Goal: Task Accomplishment & Management: Complete application form

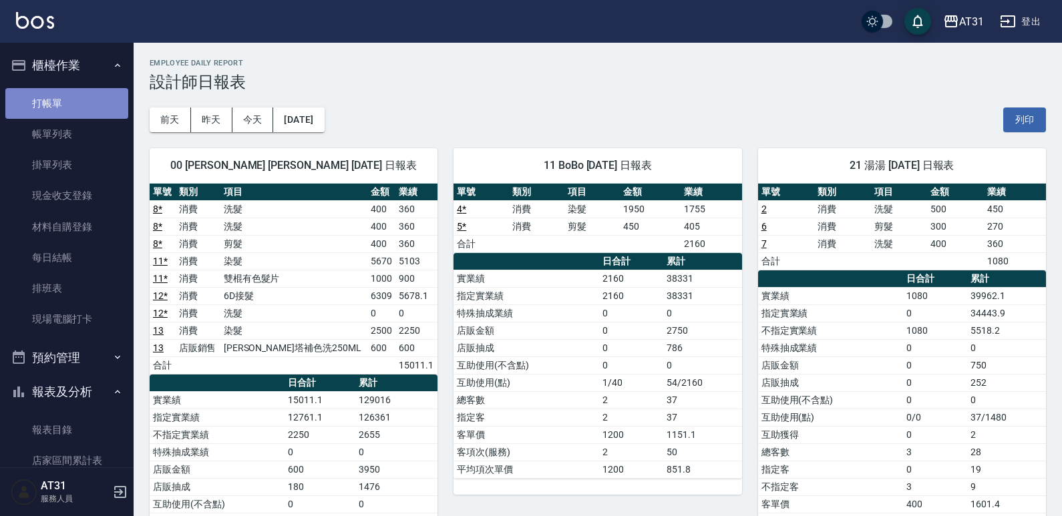
click at [83, 110] on link "打帳單" at bounding box center [66, 103] width 123 height 31
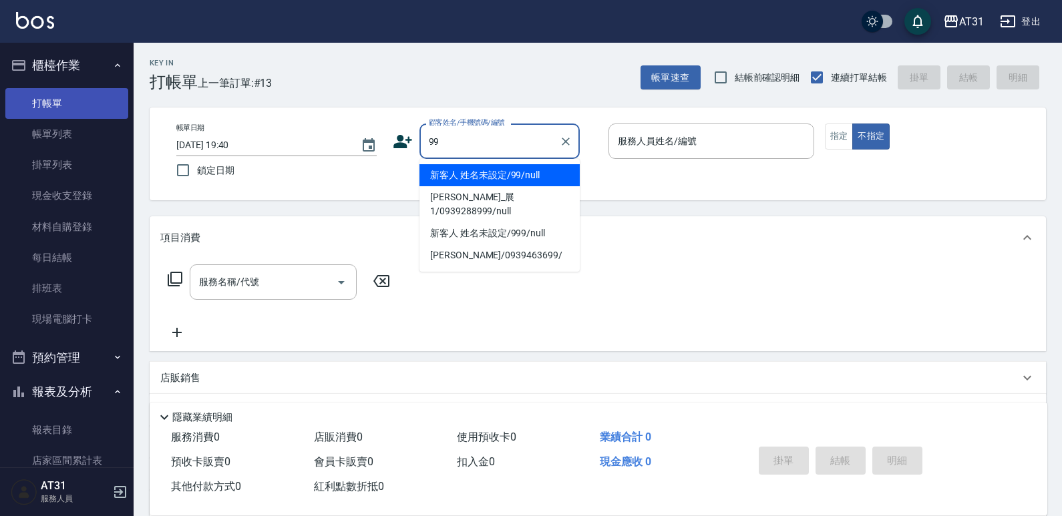
type input "新客人 姓名未設定/99/null"
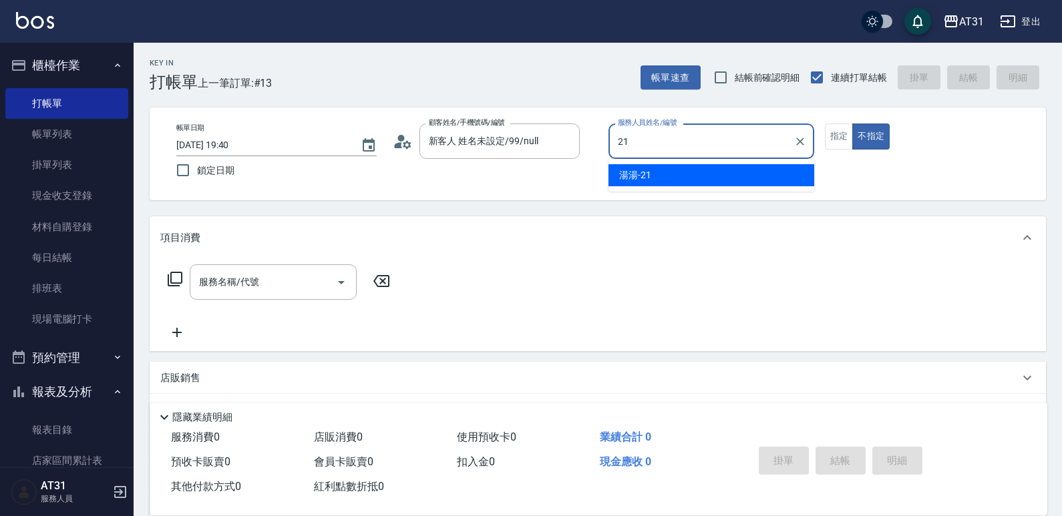
type input "湯湯-21"
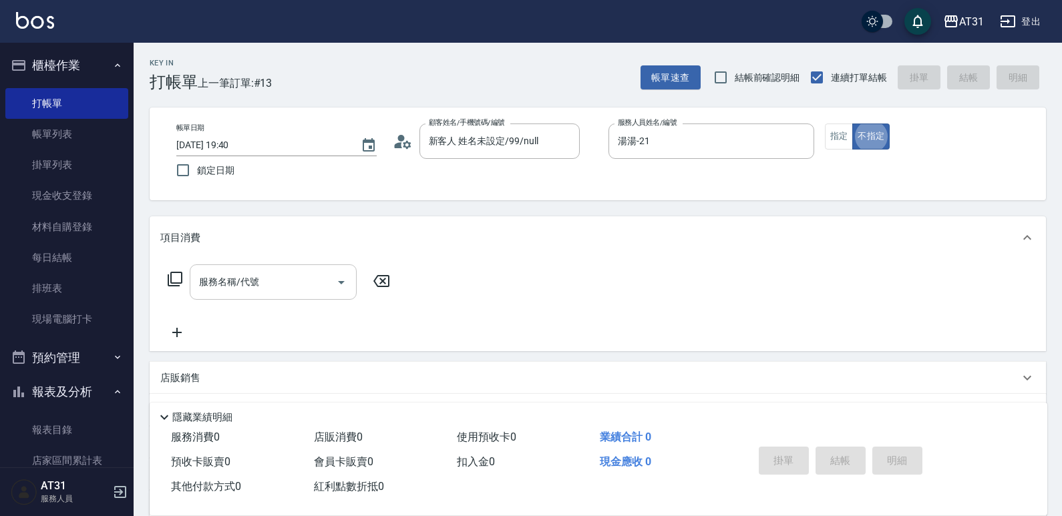
type button "false"
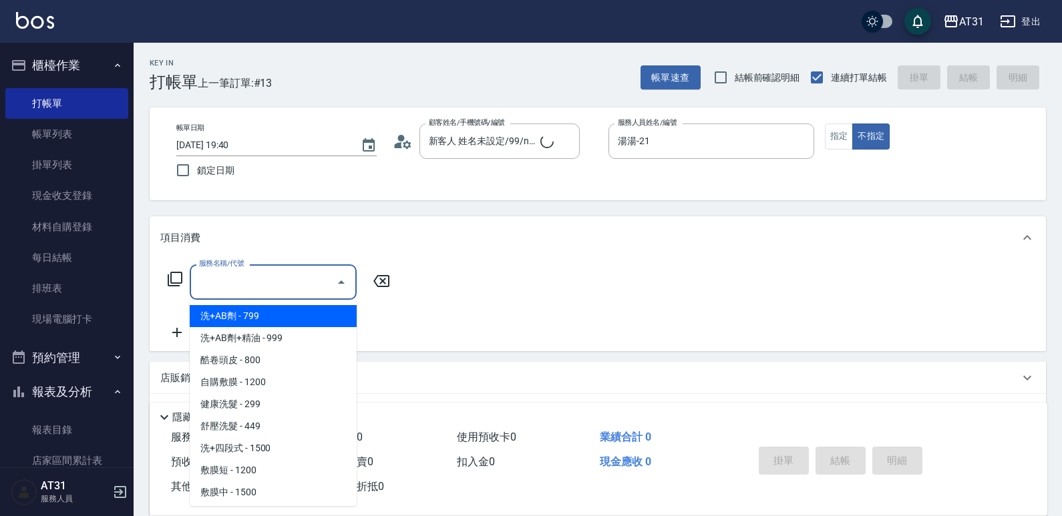
click at [269, 283] on input "服務名稱/代號" at bounding box center [263, 282] width 135 height 23
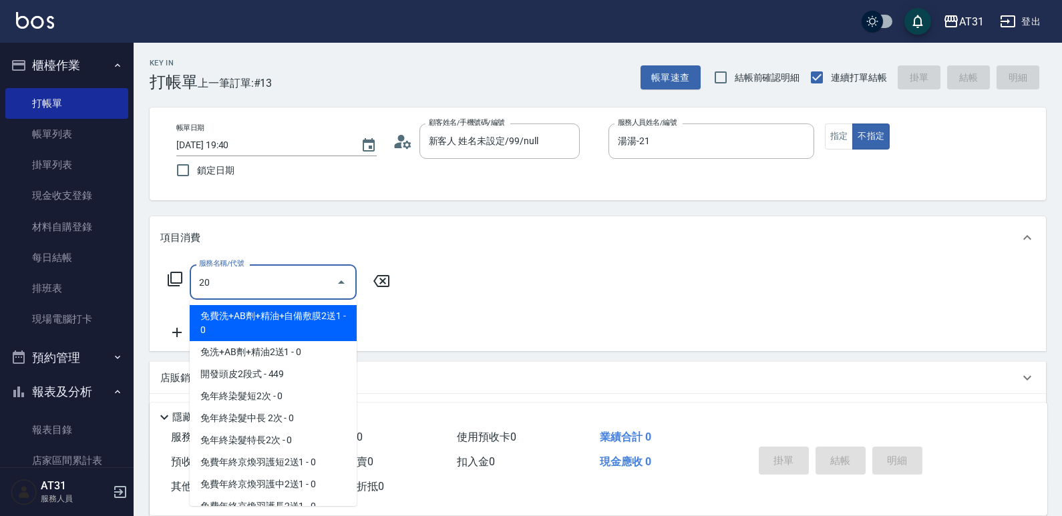
type input "201"
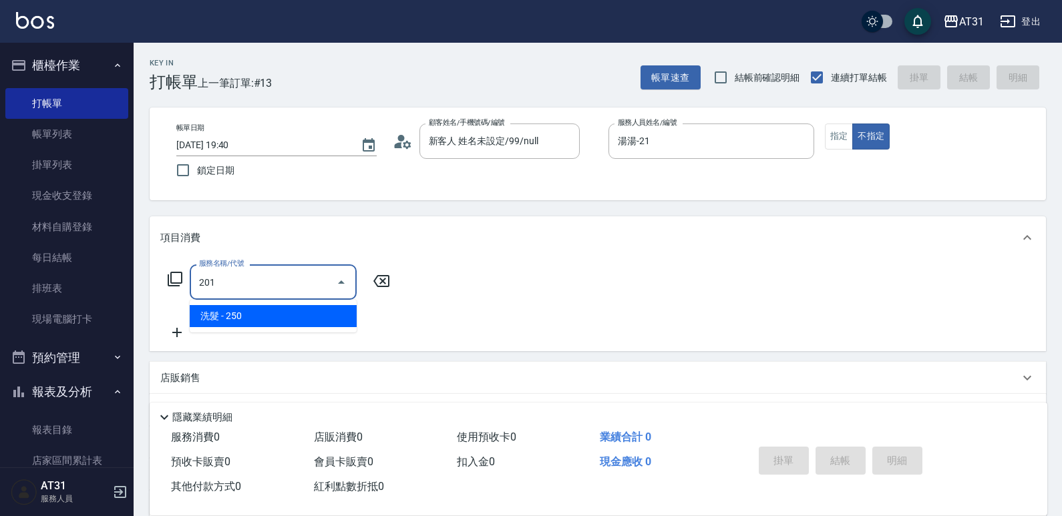
type input "20"
type input "洗髮(201)"
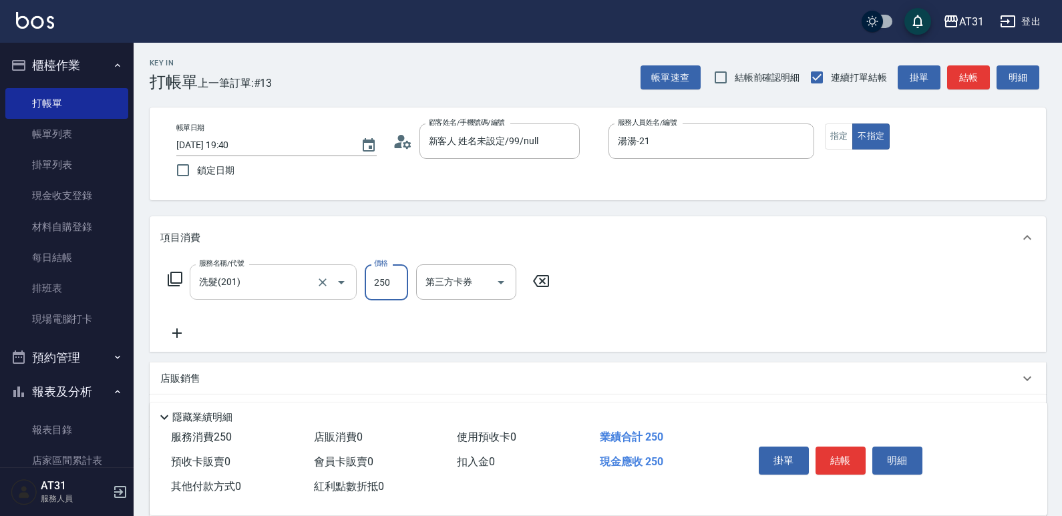
type input "6"
type input "0"
type input "60"
type input "600"
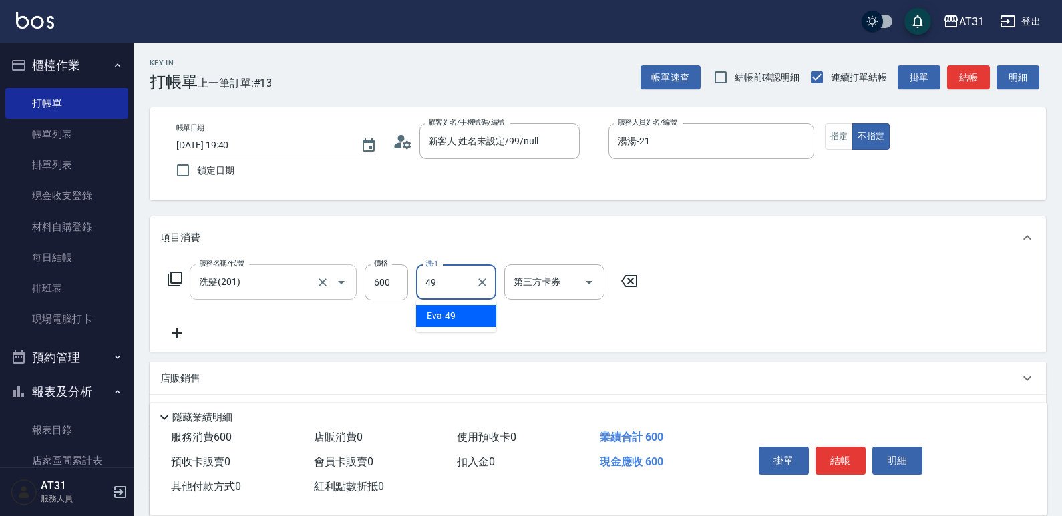
type input "[PERSON_NAME]-49"
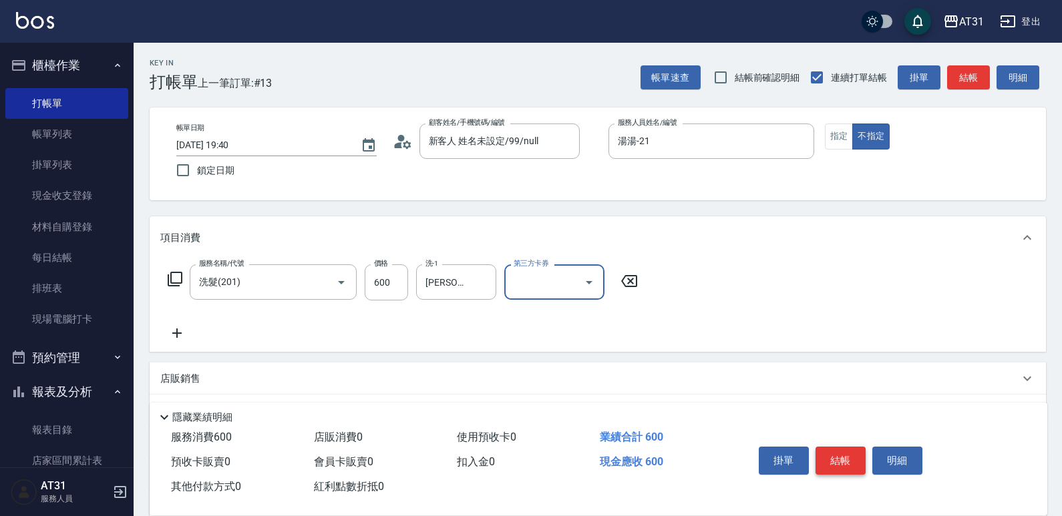
click at [850, 462] on button "結帳" at bounding box center [841, 461] width 50 height 28
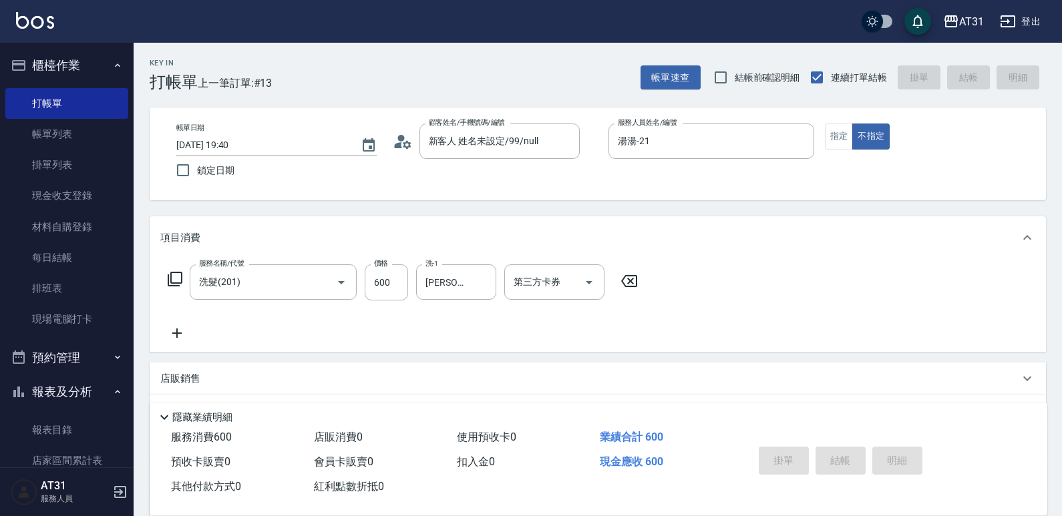
type input "0"
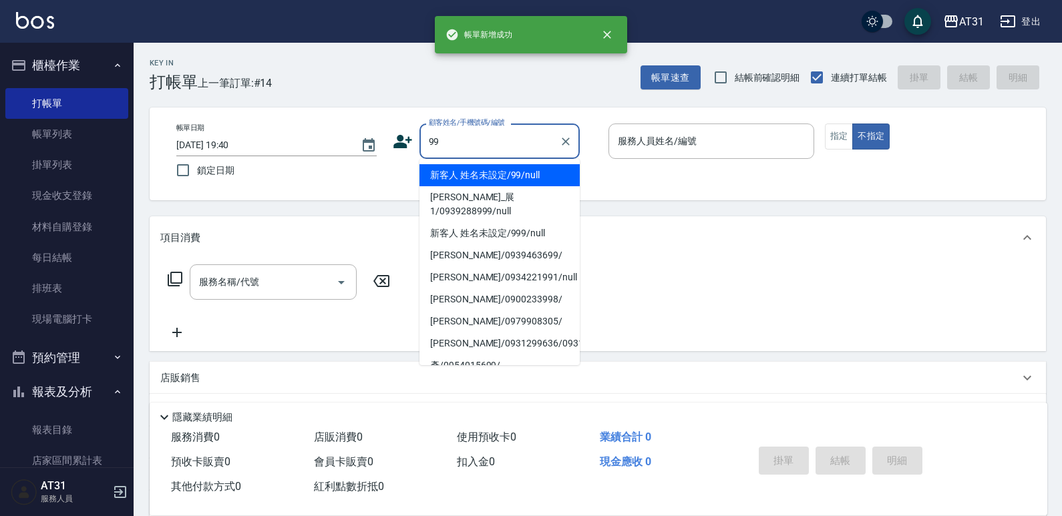
type input "99"
type input "7"
type input "新客人 姓名未設定/99/null"
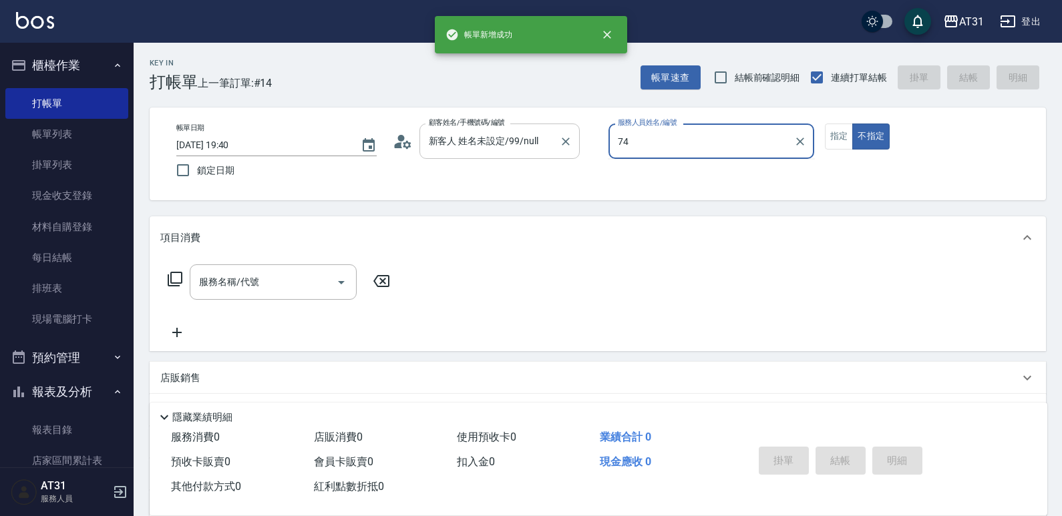
drag, startPoint x: 635, startPoint y: 142, endPoint x: 553, endPoint y: 152, distance: 82.9
click at [553, 152] on div "帳單日期 [DATE] 19:40 鎖定日期 顧客姓名/手機號碼/編號 新客人 姓名未設定/99/null 顧客姓名/手機號碼/編號 服務人員姓名/編號 74…" at bounding box center [598, 154] width 864 height 61
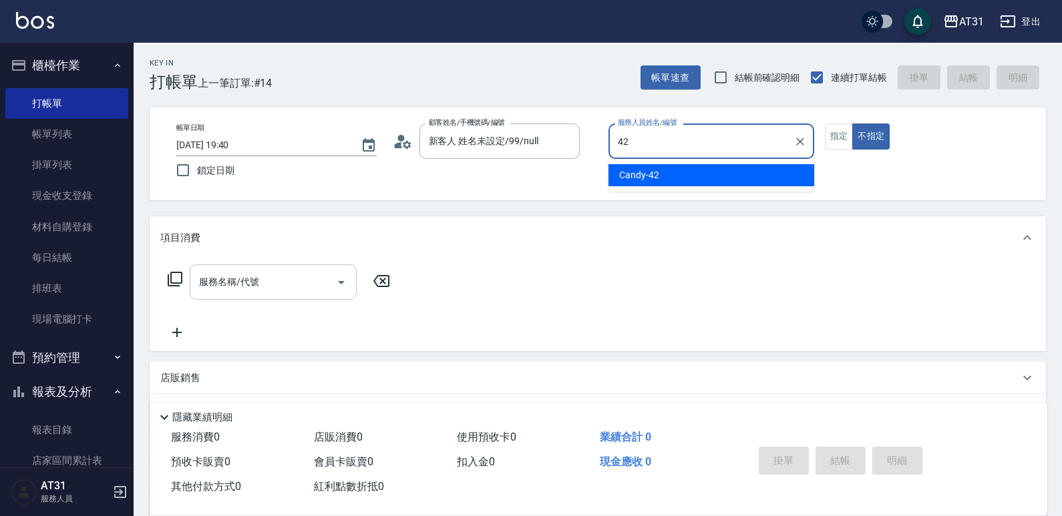
type input "Candy-42"
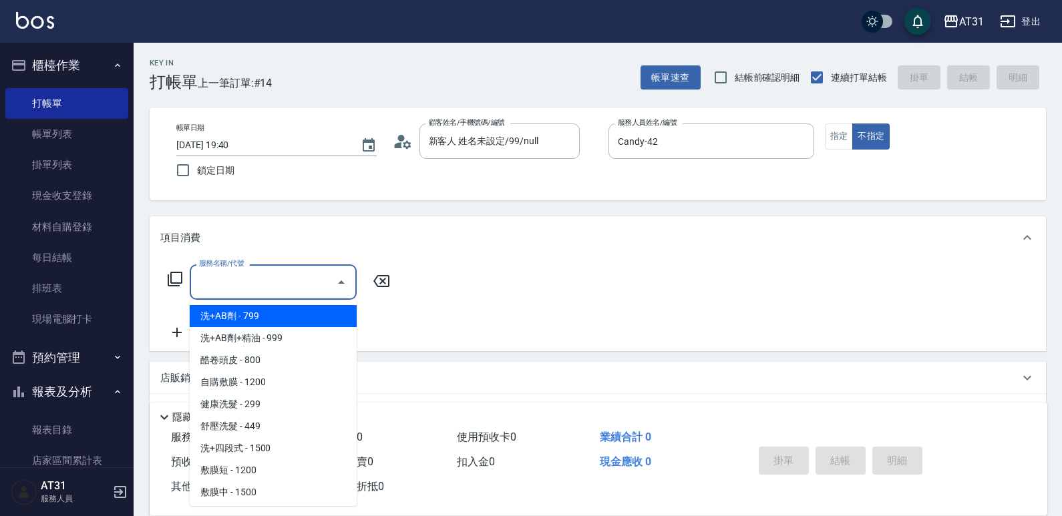
click at [284, 281] on input "服務名稱/代號" at bounding box center [263, 282] width 135 height 23
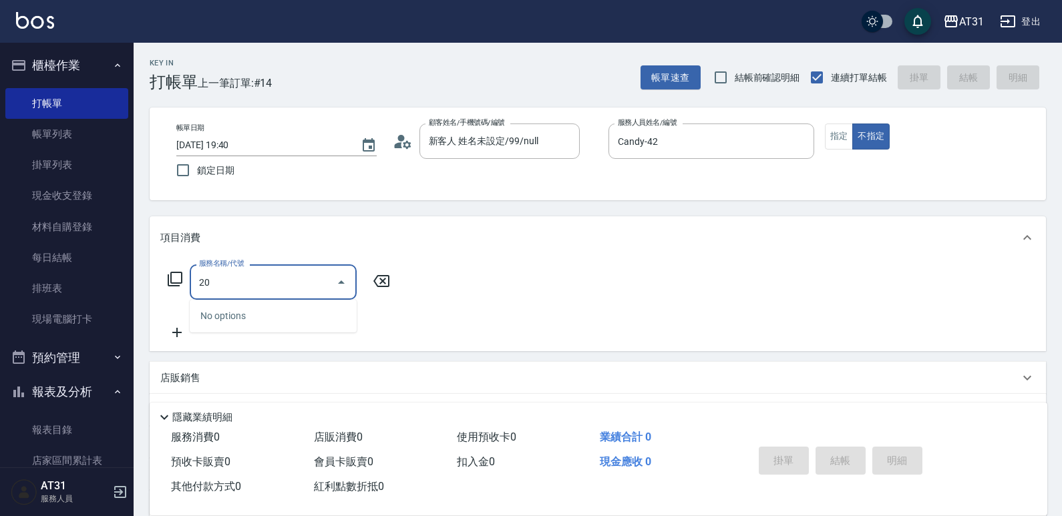
type input "201"
type input "20"
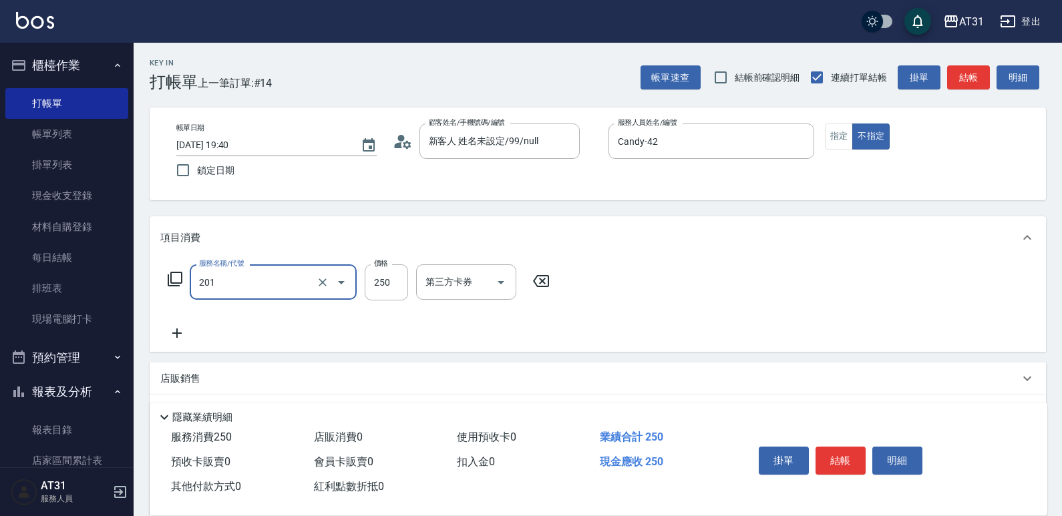
type input "洗髮(201)"
type input "0"
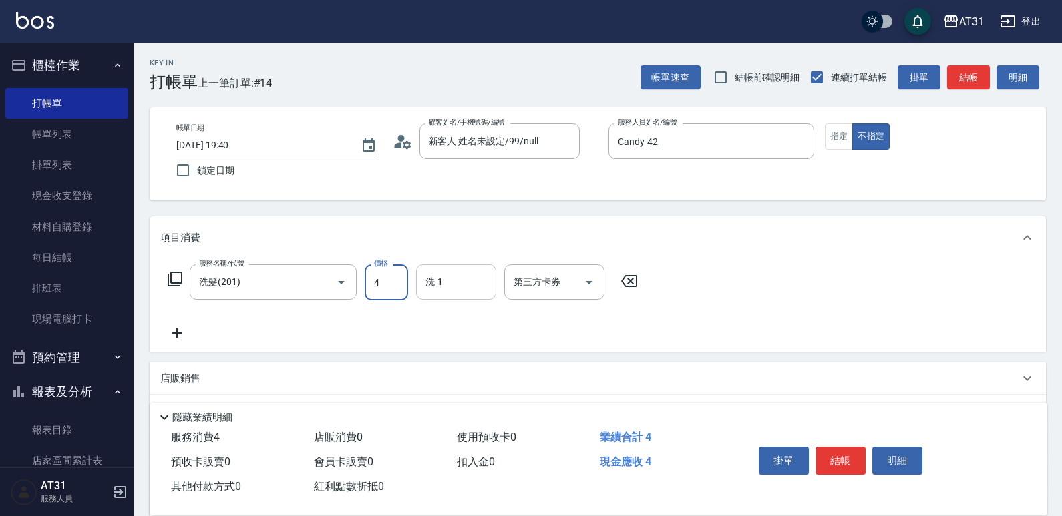
type input "40"
type input "400"
click at [851, 142] on button "指定" at bounding box center [839, 137] width 29 height 26
click at [847, 144] on button "指定" at bounding box center [839, 137] width 29 height 26
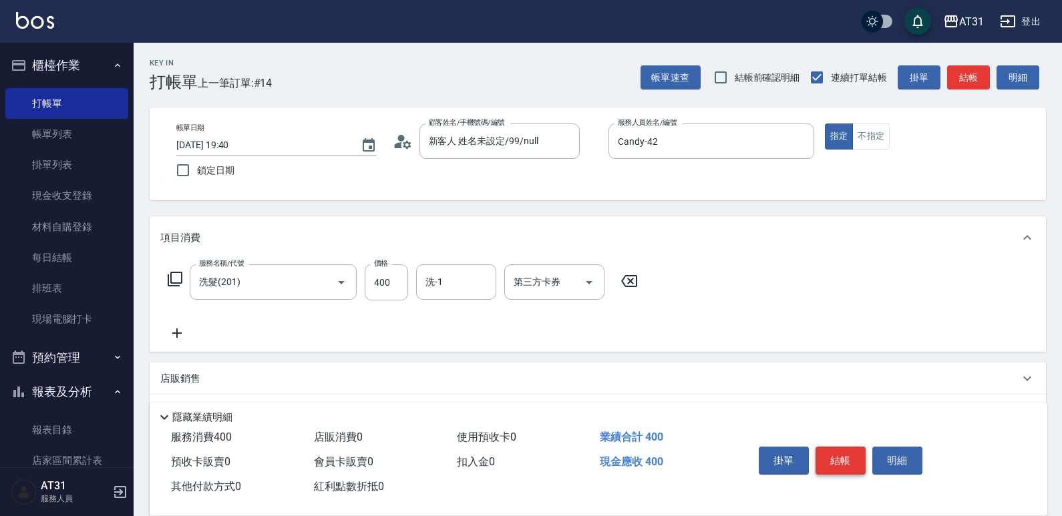
click at [850, 456] on button "結帳" at bounding box center [841, 461] width 50 height 28
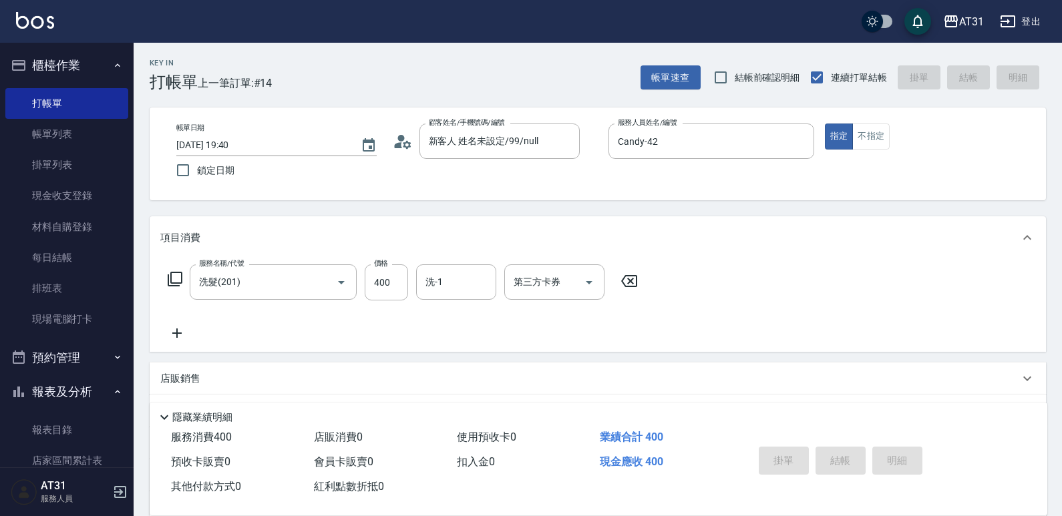
type input "0"
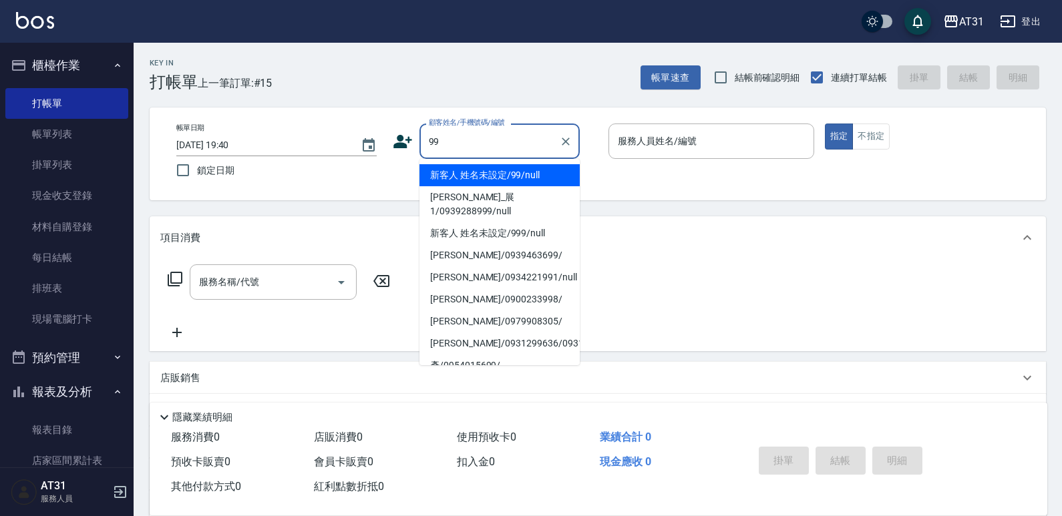
type input "新客人 姓名未設定/99/null"
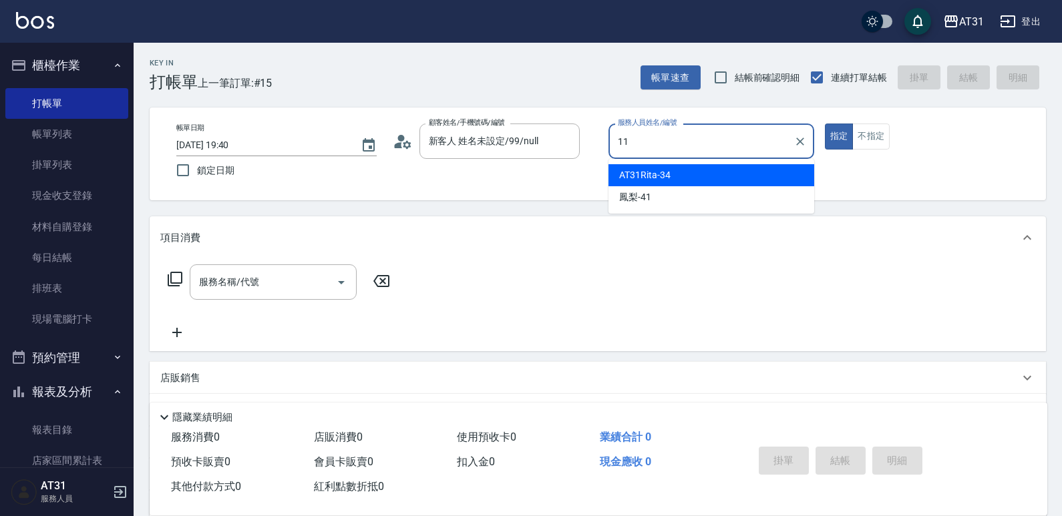
type input "BoBo-11"
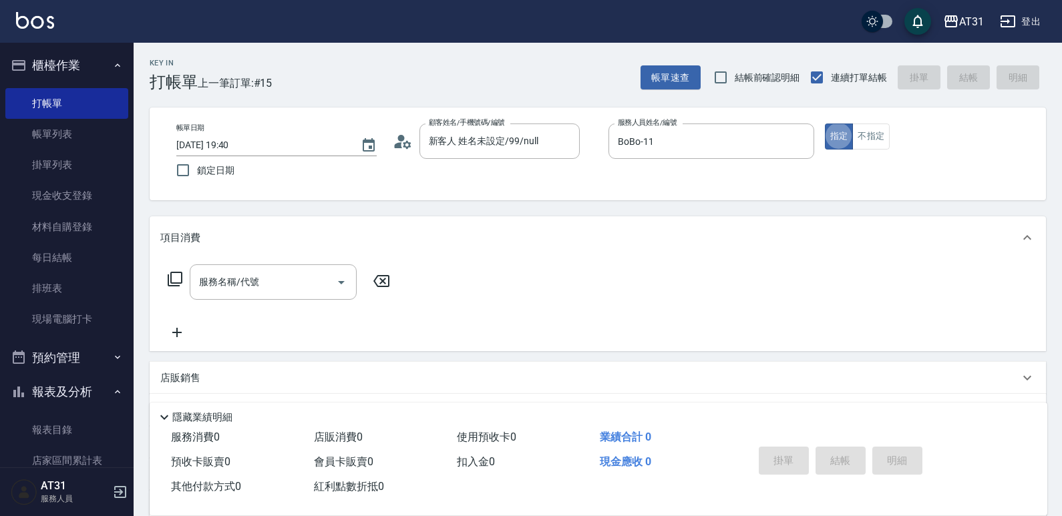
type button "true"
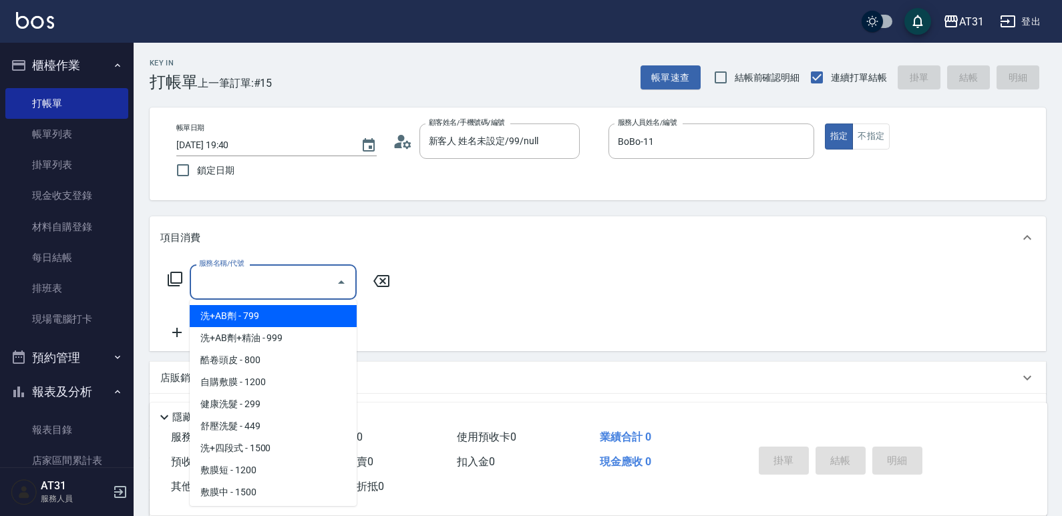
click at [298, 285] on input "服務名稱/代號" at bounding box center [263, 282] width 135 height 23
type input "201"
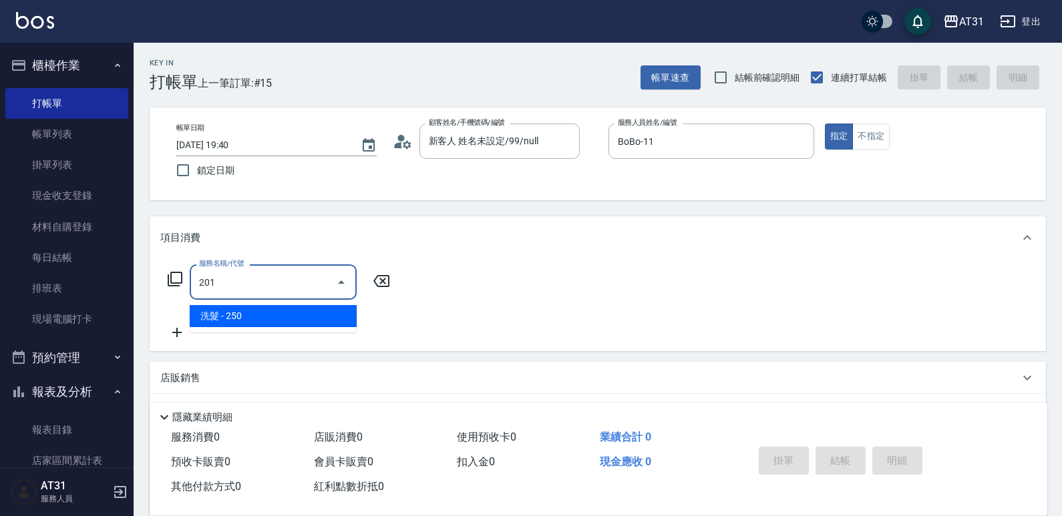
type input "20"
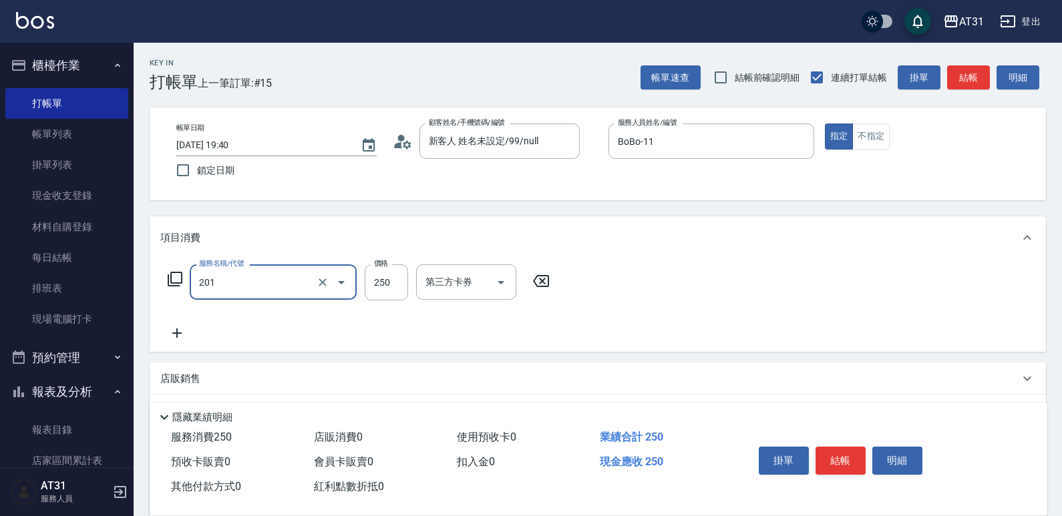
type input "洗髮(201)"
type input "0"
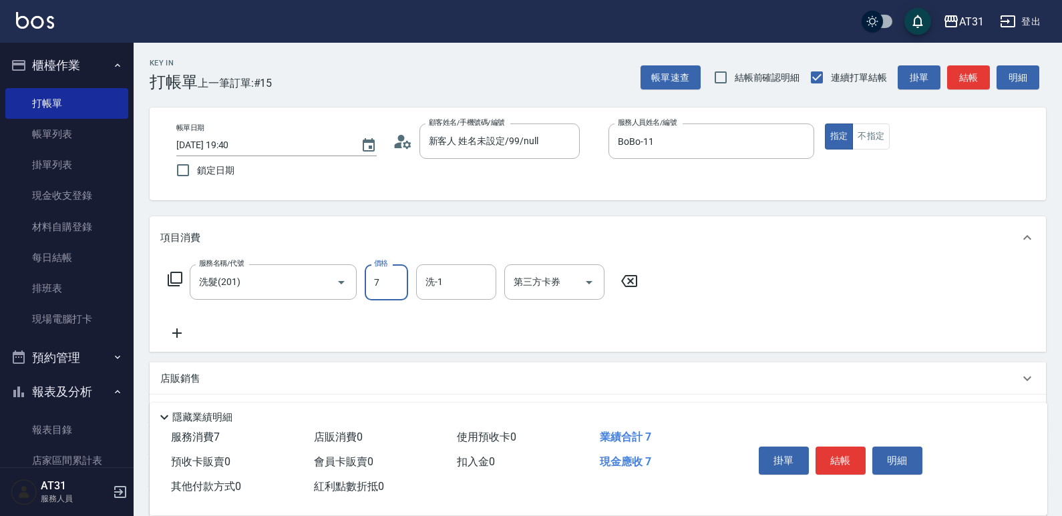
type input "70"
type input "700"
type input "[PERSON_NAME]-49"
click at [845, 448] on button "結帳" at bounding box center [841, 461] width 50 height 28
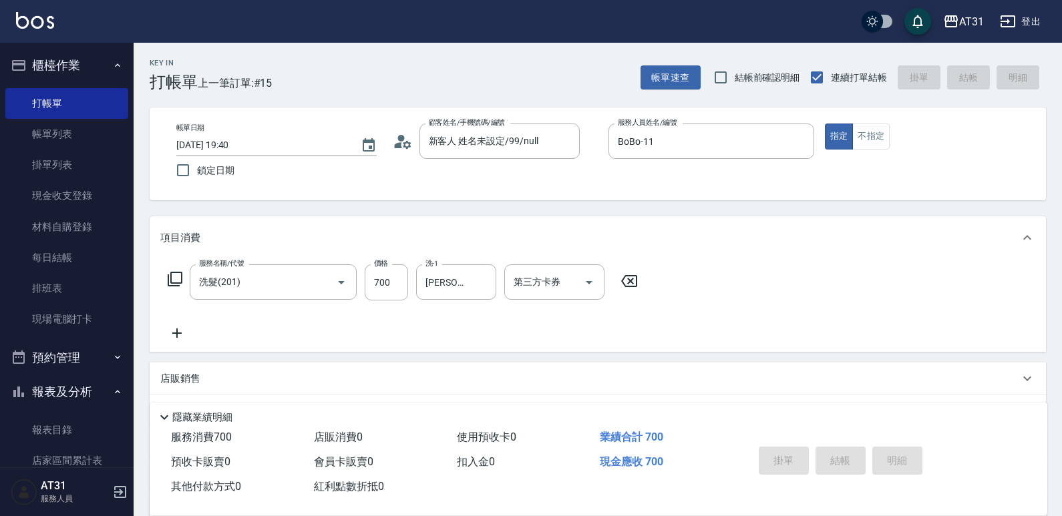
type input "[DATE] 19:41"
type input "0"
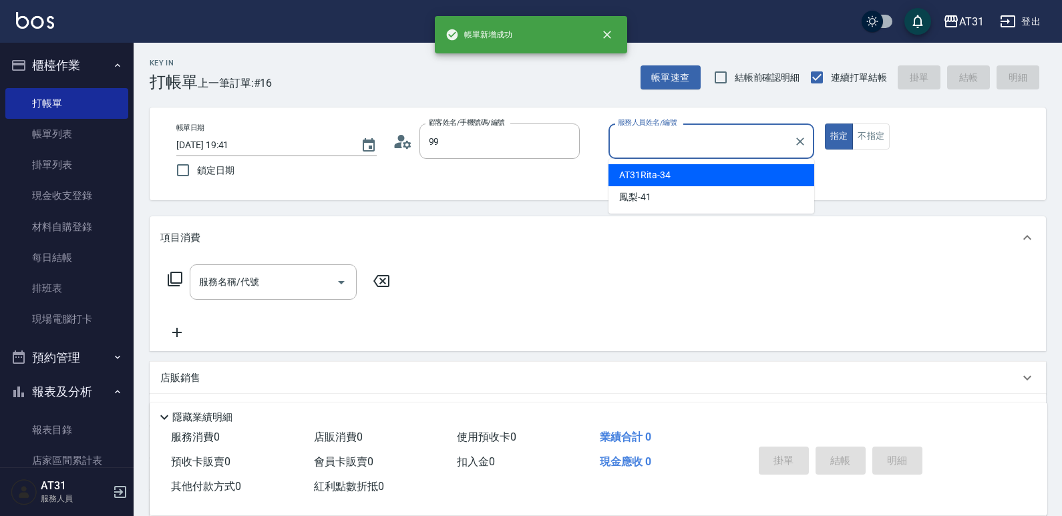
type input "新客人 姓名未設定/99/null"
type input "BoBo-11"
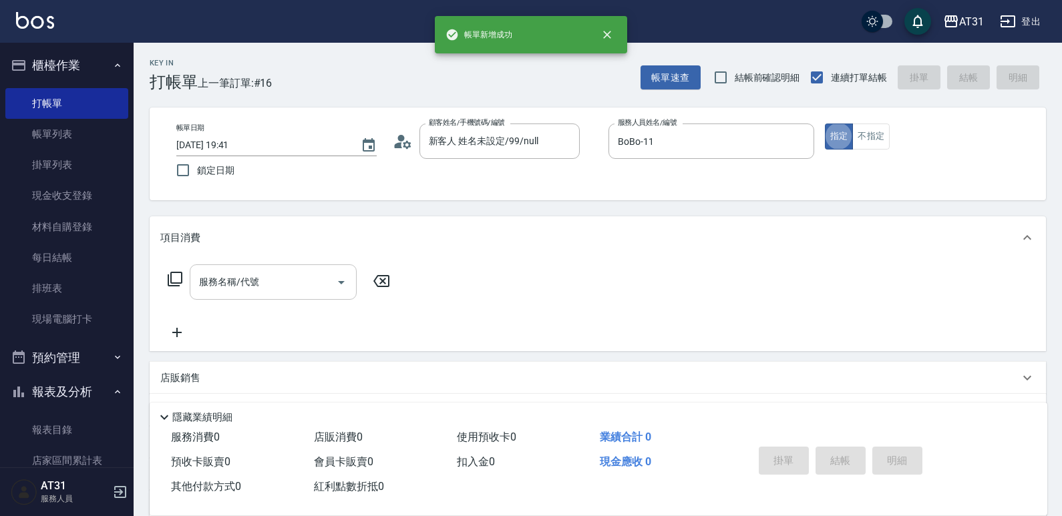
click at [309, 273] on input "服務名稱/代號" at bounding box center [263, 282] width 135 height 23
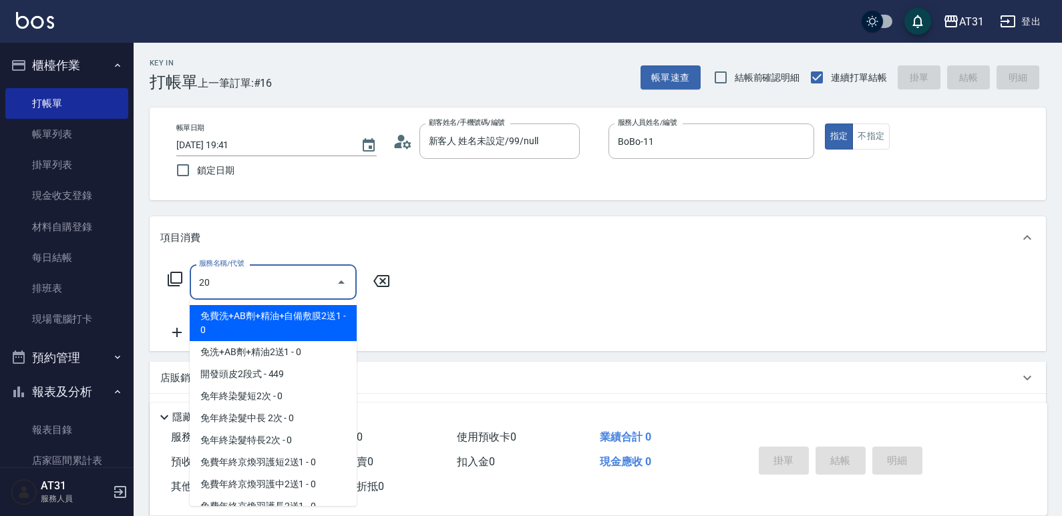
type input "201"
type input "20"
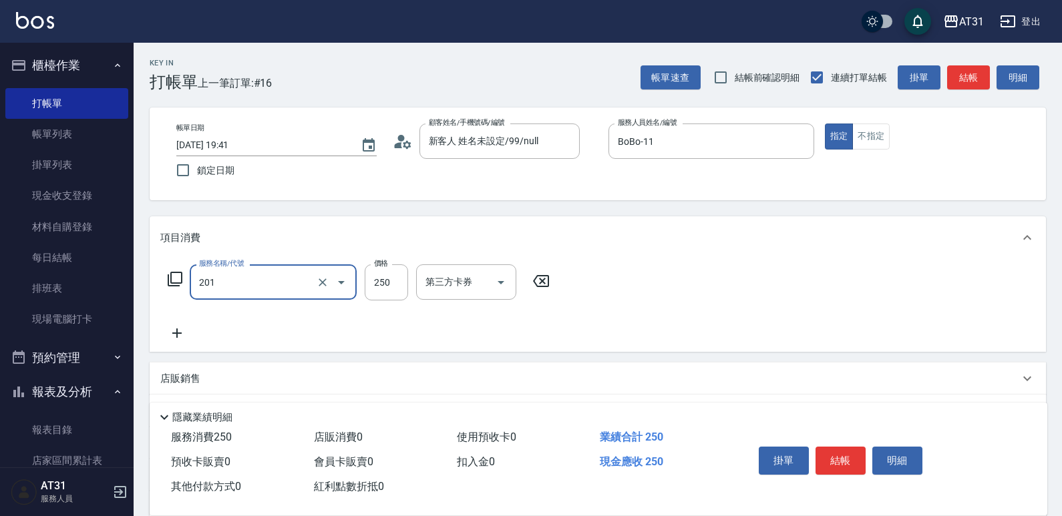
type input "洗髮(201)"
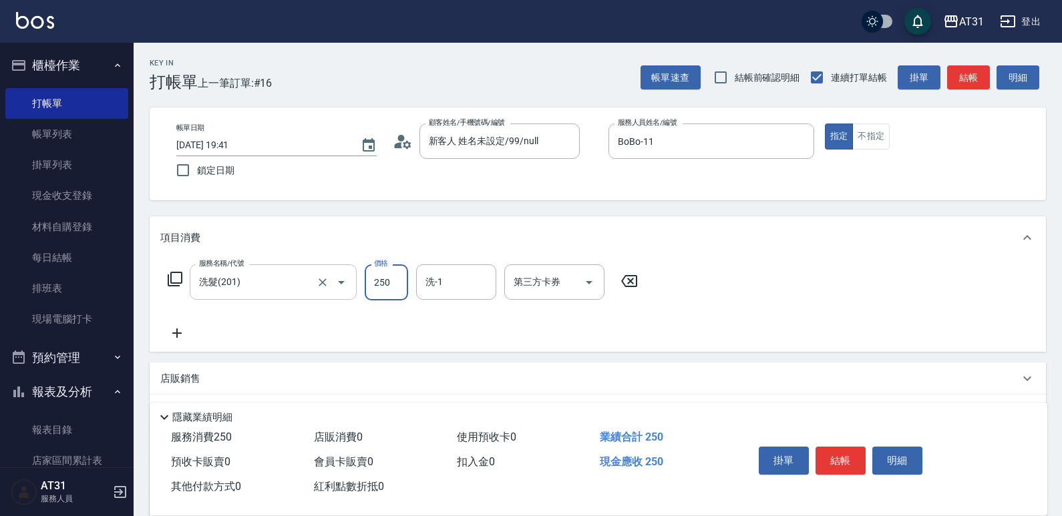
type input "0"
type input "250"
type input "20"
type input "[PERSON_NAME]-49"
click at [847, 462] on button "結帳" at bounding box center [841, 461] width 50 height 28
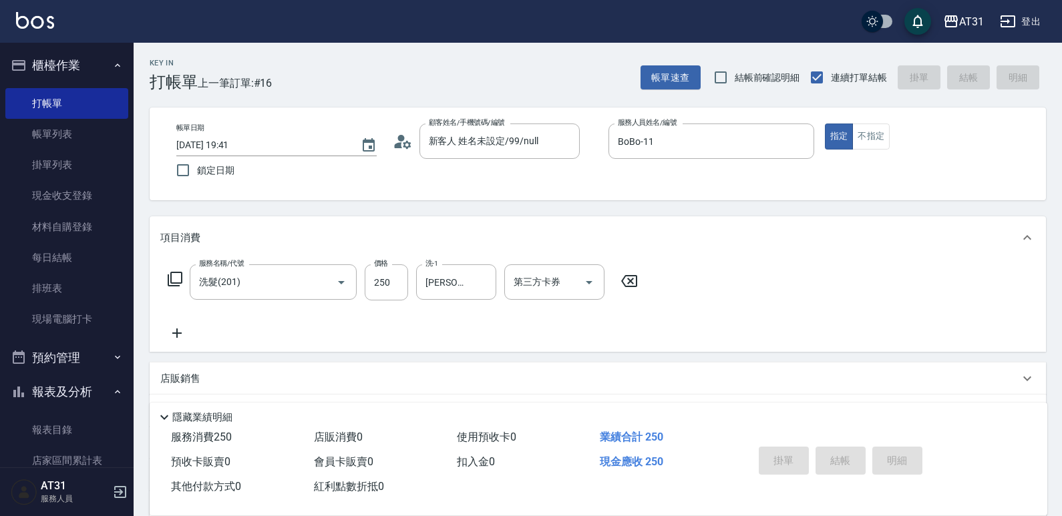
type input "0"
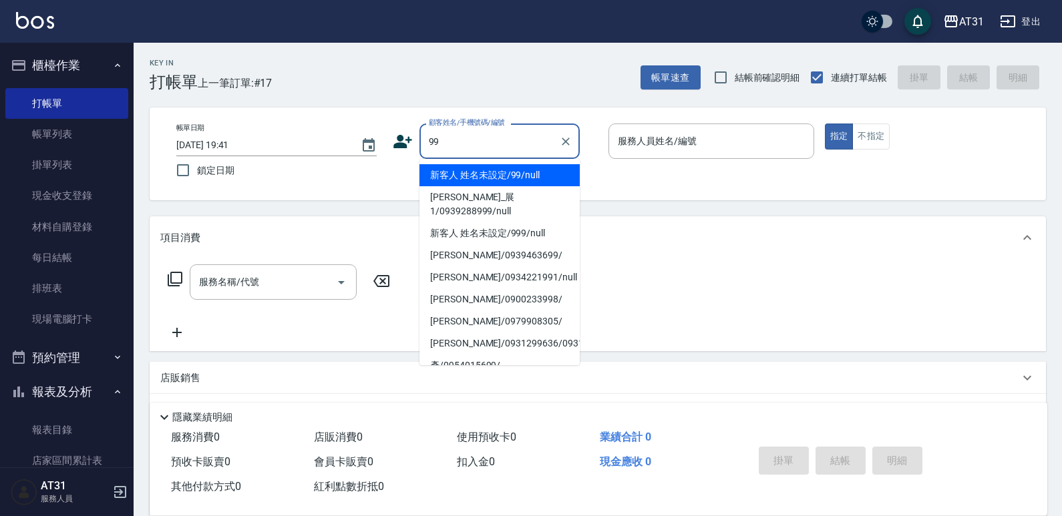
type input "新客人 姓名未設定/99/null"
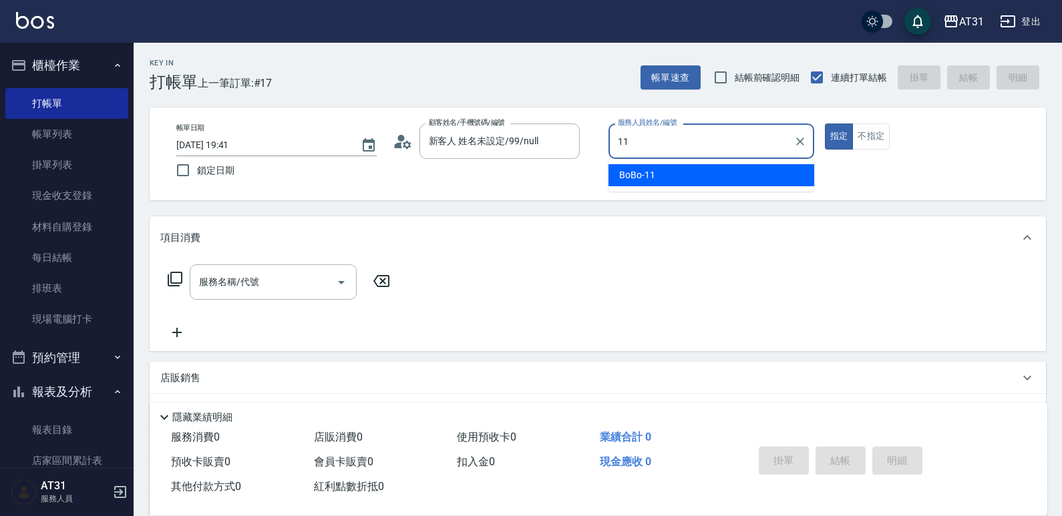
type input "BoBo-11"
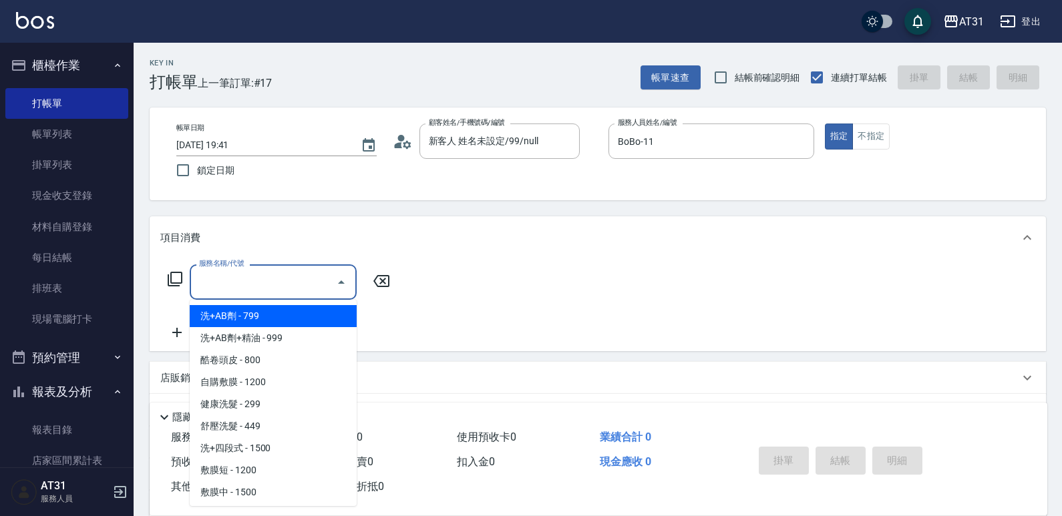
click at [299, 287] on input "服務名稱/代號" at bounding box center [263, 282] width 135 height 23
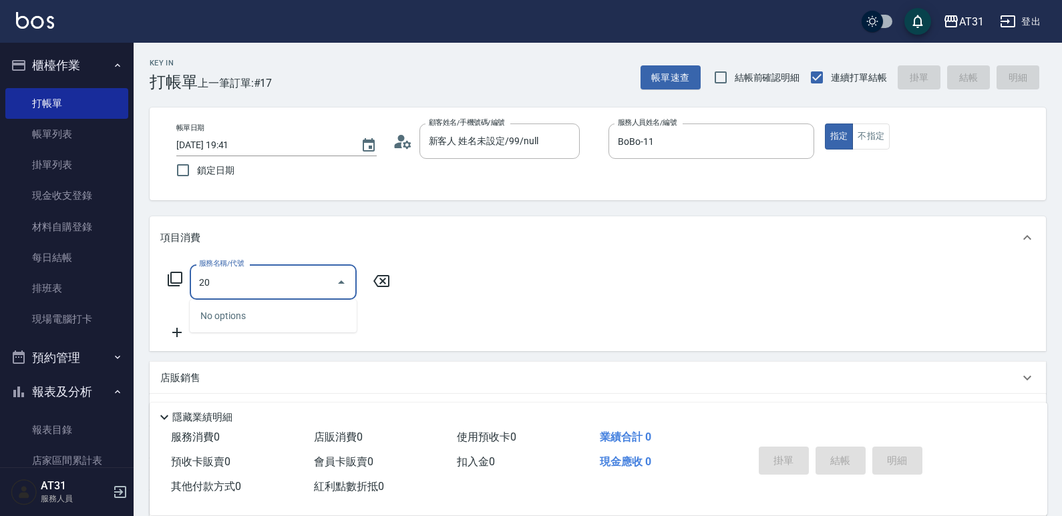
type input "201"
type input "20"
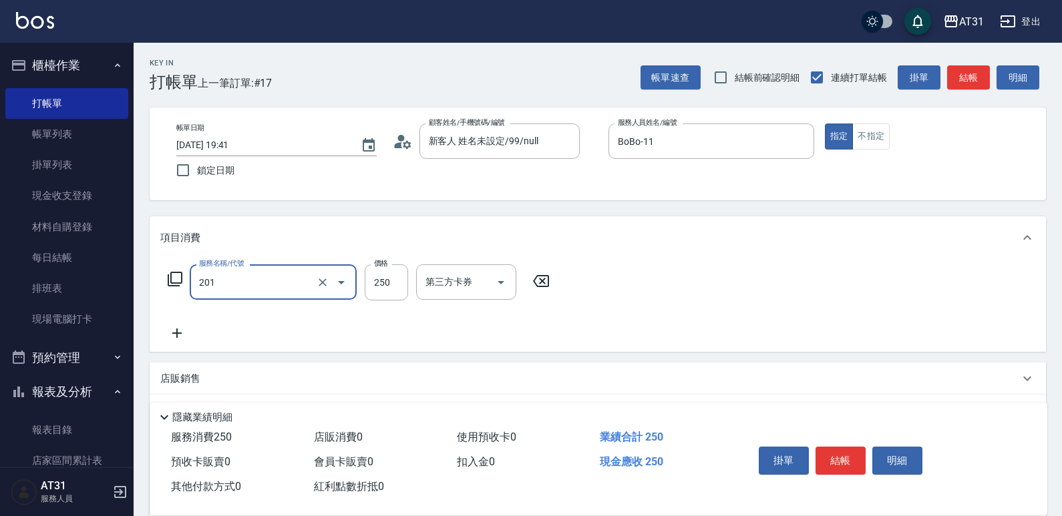
type input "洗髮(201)"
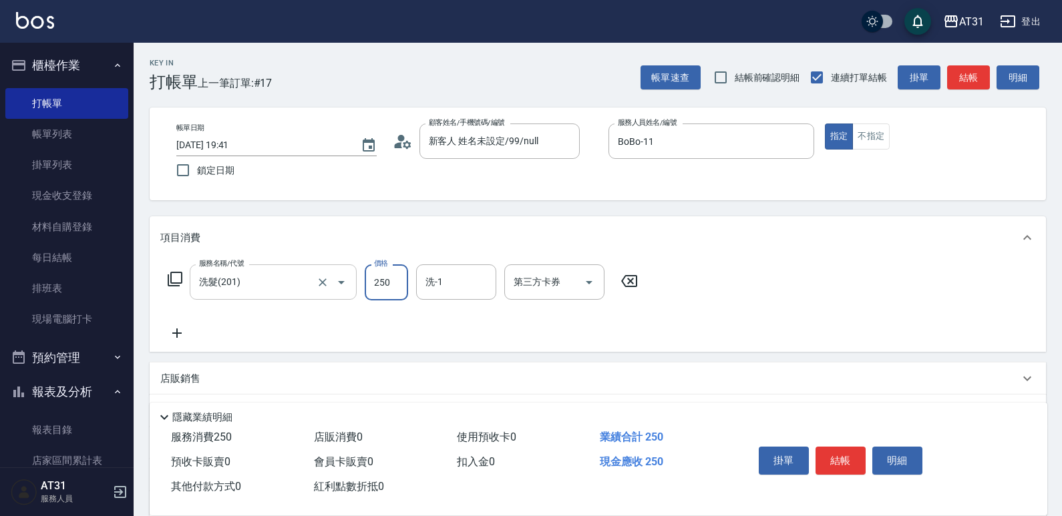
type input "0"
type input "570"
type input "50"
type input "570"
type input "[PERSON_NAME]-46"
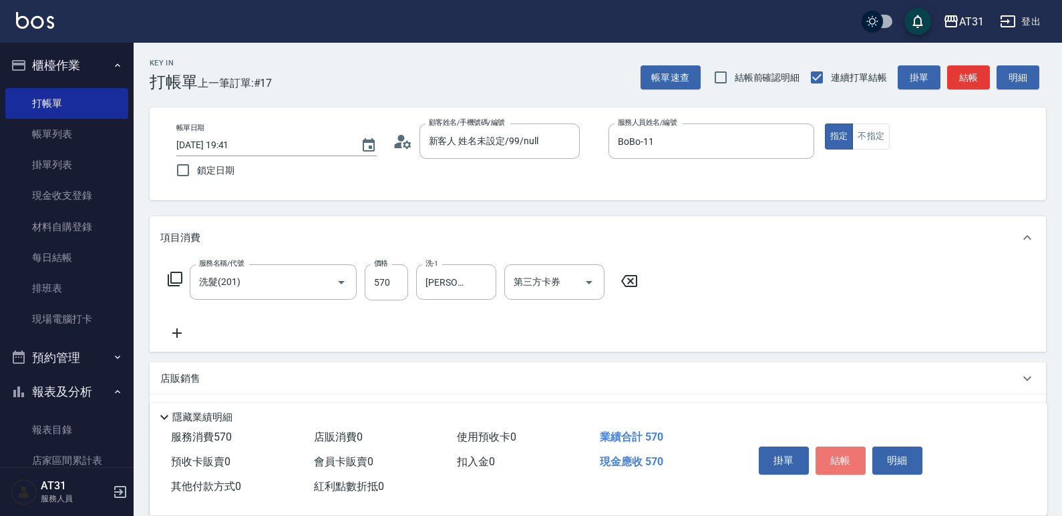
click at [855, 462] on button "結帳" at bounding box center [841, 461] width 50 height 28
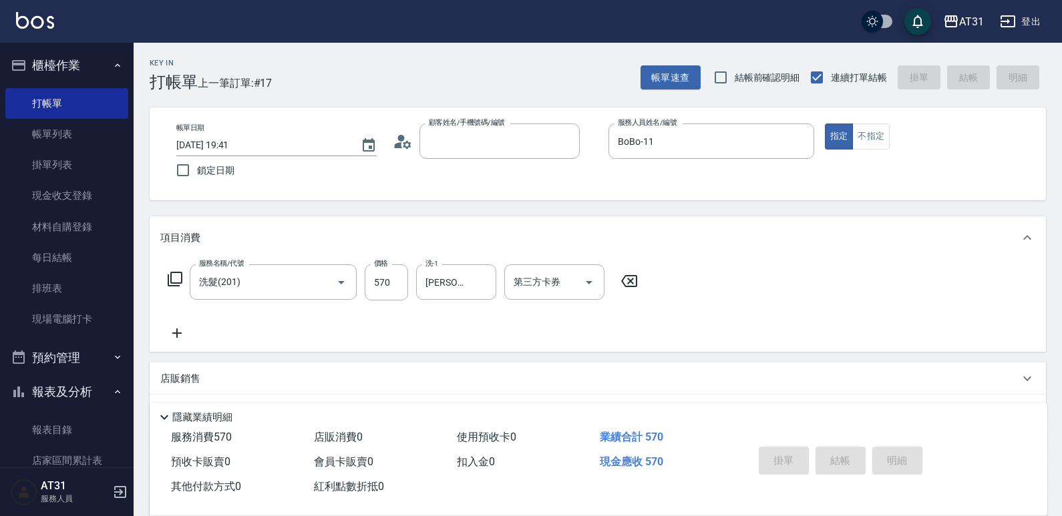
type input "0"
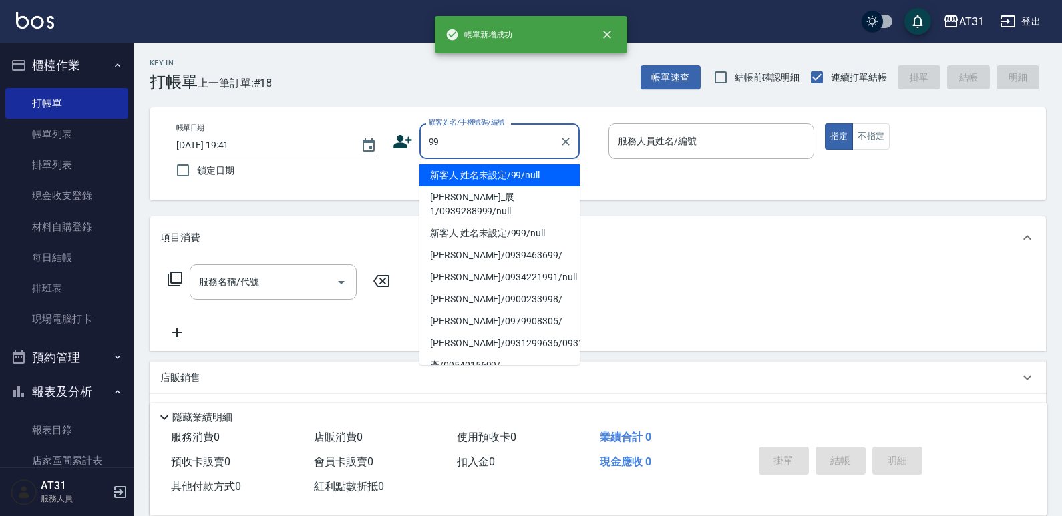
type input "新客人 姓名未設定/99/null"
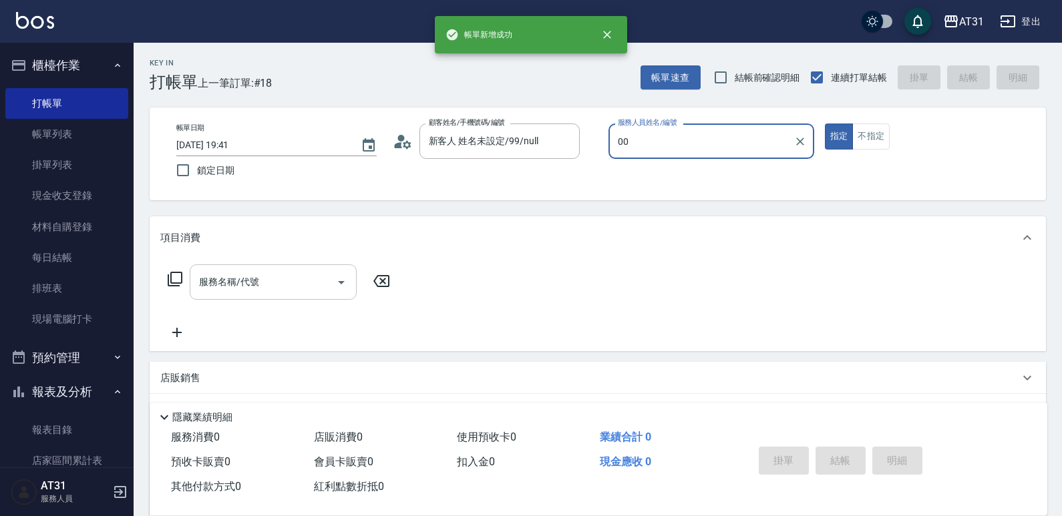
type input "[PERSON_NAME]-00"
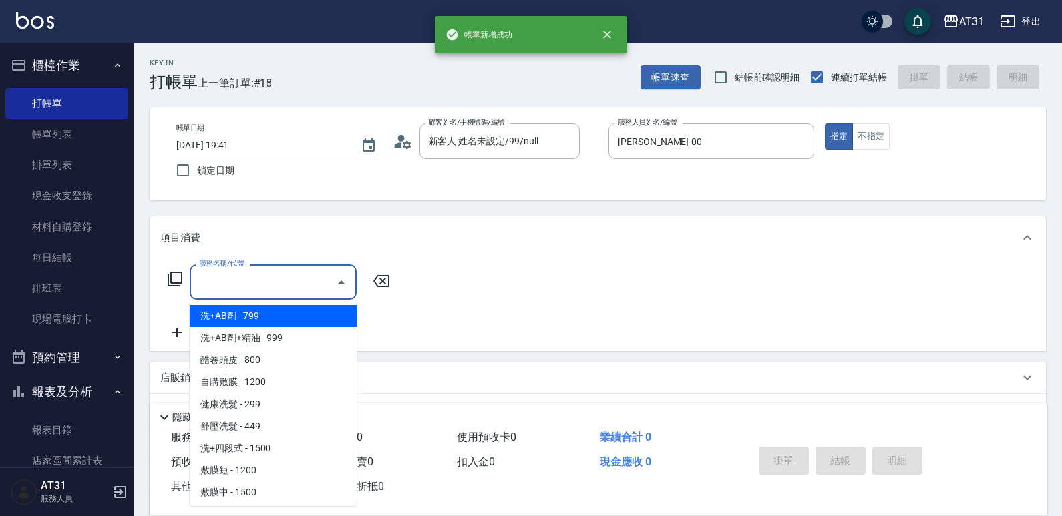
click at [253, 287] on input "服務名稱/代號" at bounding box center [263, 282] width 135 height 23
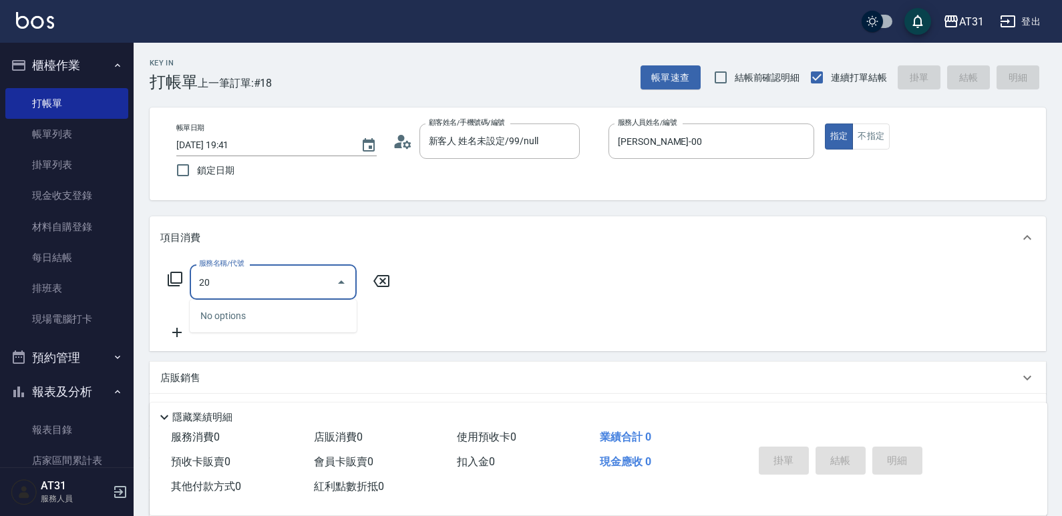
type input "201"
type input "20"
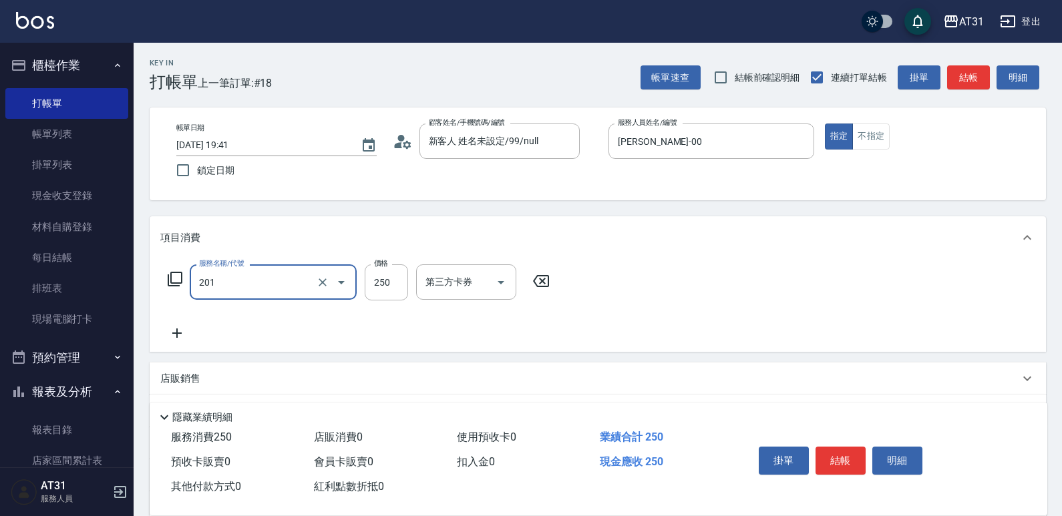
type input "洗髮(201)"
type input "6"
type input "0"
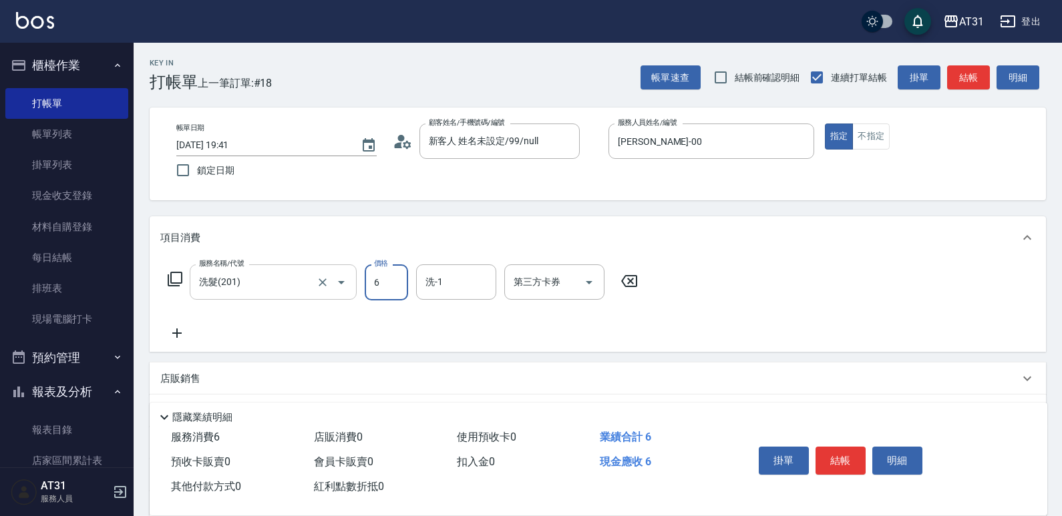
type input "60"
type input "600"
type input "[PERSON_NAME]-46"
click at [863, 147] on button "不指定" at bounding box center [870, 137] width 37 height 26
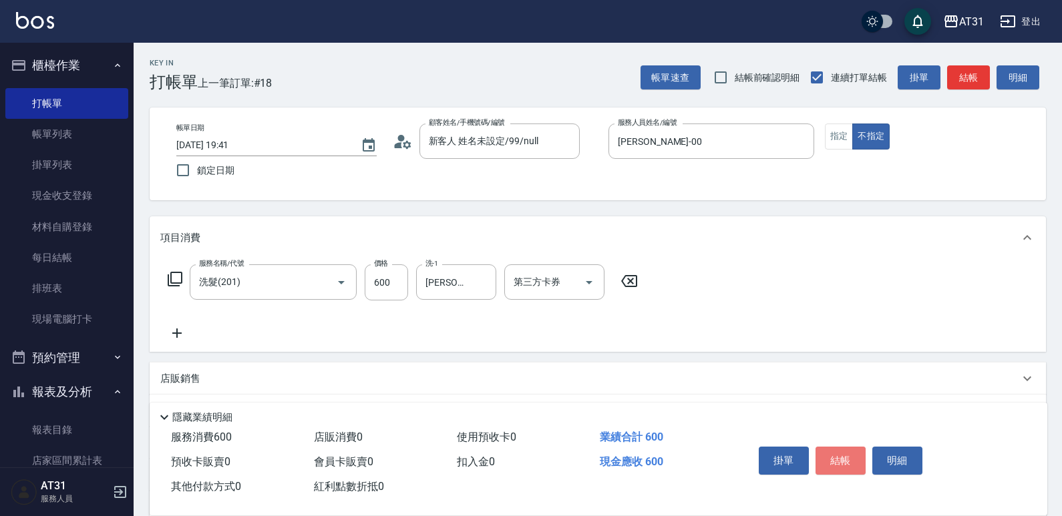
click at [854, 456] on button "結帳" at bounding box center [841, 461] width 50 height 28
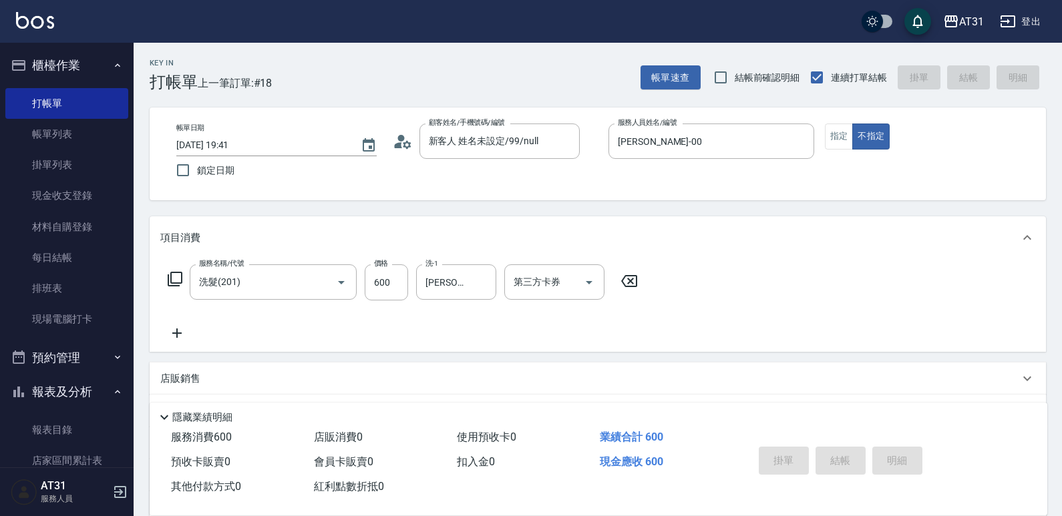
type input "0"
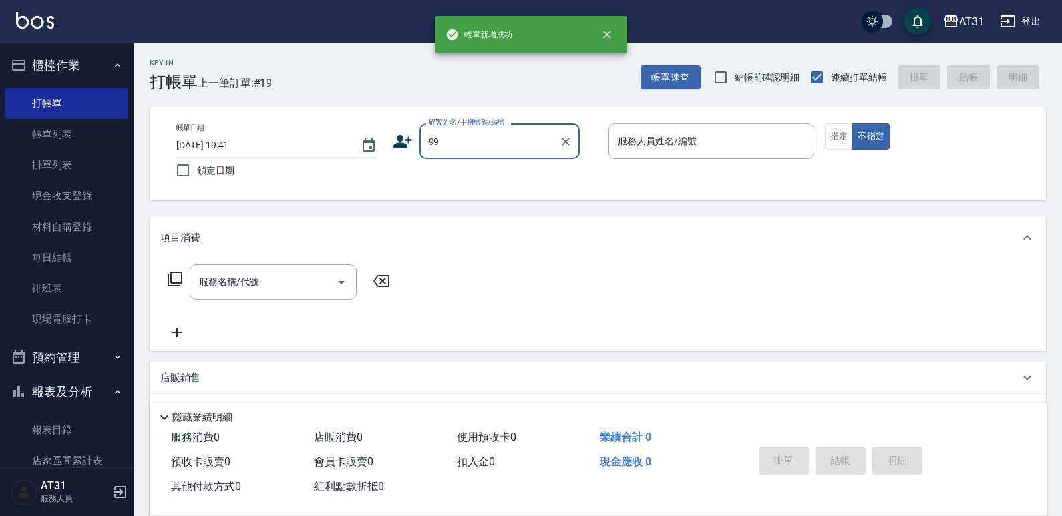
type input "新客人 姓名未設定/99/null"
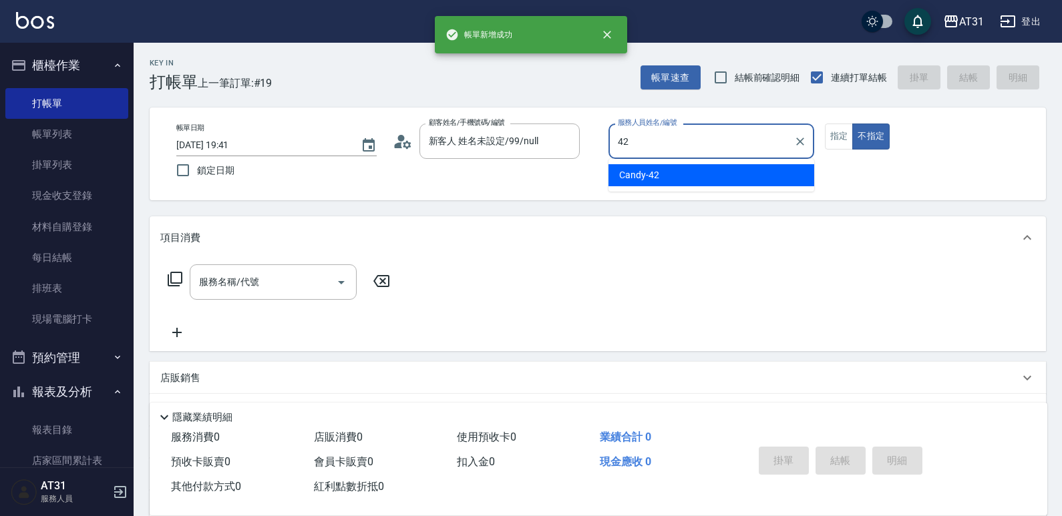
type input "Candy-42"
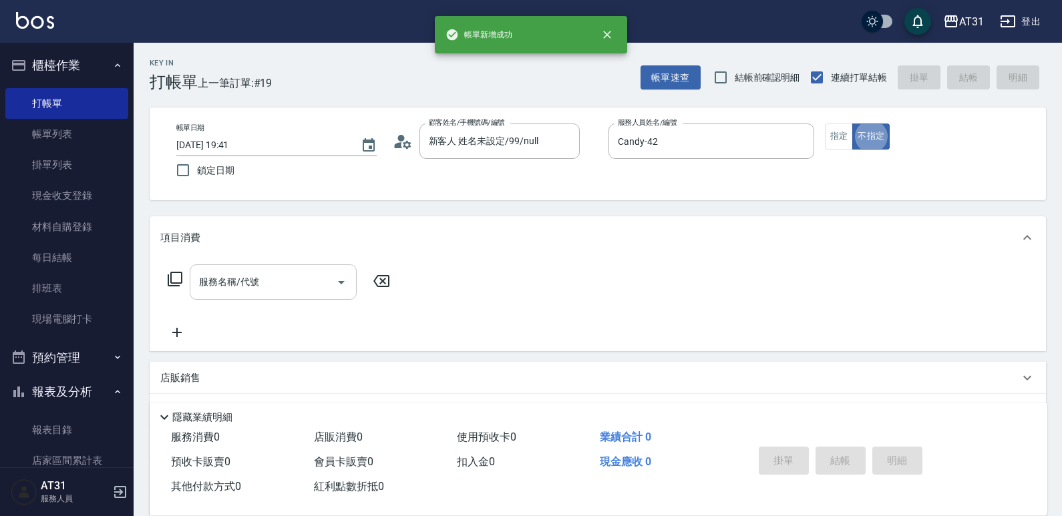
click at [224, 277] on input "服務名稱/代號" at bounding box center [263, 282] width 135 height 23
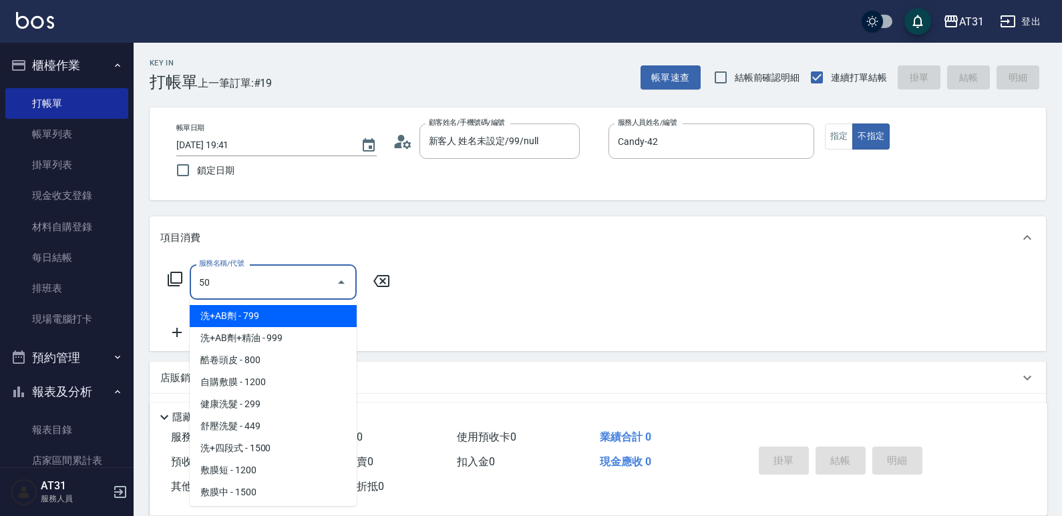
type input "501"
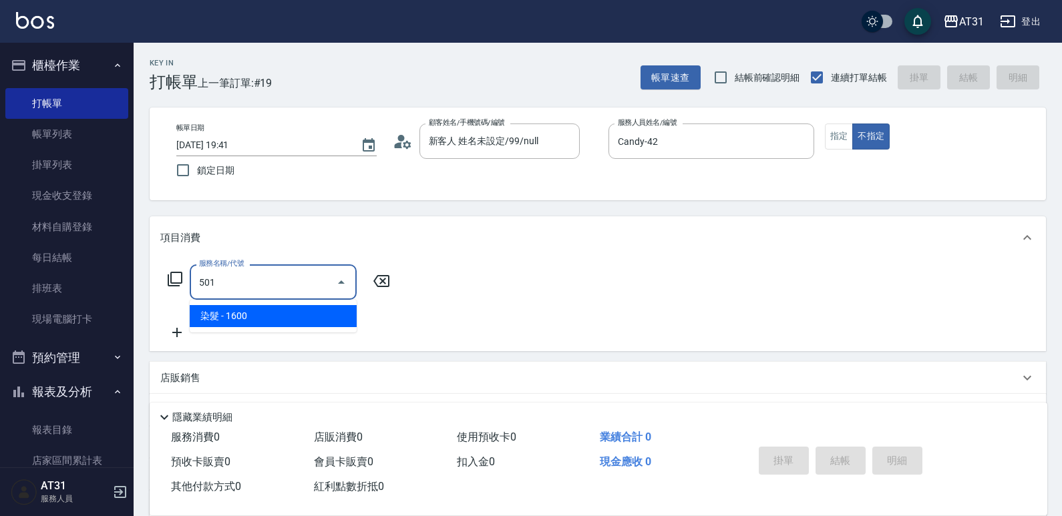
type input "160"
type input "染髮(501)"
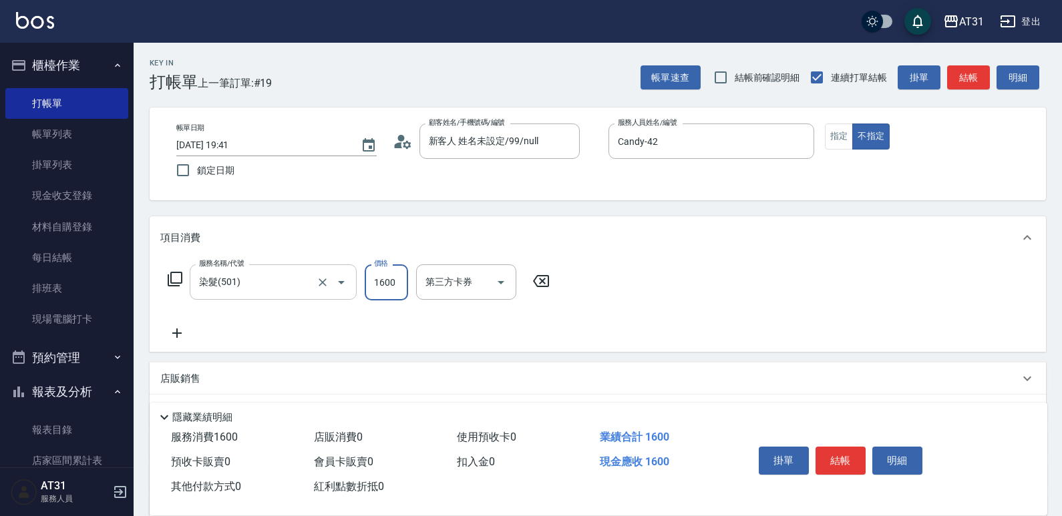
type input "1"
type input "0"
type input "130"
type input "1300"
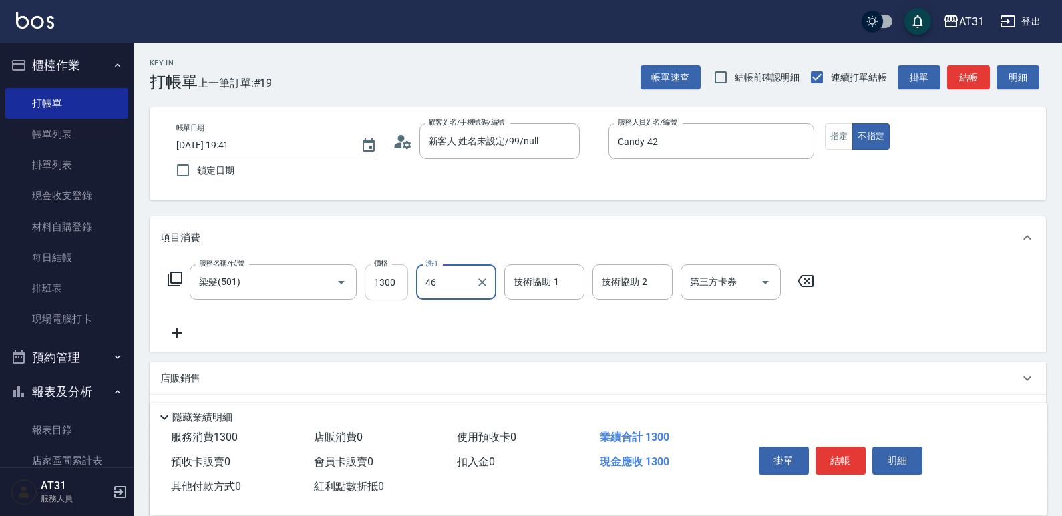
type input "[PERSON_NAME]-46"
click at [840, 145] on button "指定" at bounding box center [839, 137] width 29 height 26
drag, startPoint x: 851, startPoint y: 453, endPoint x: 852, endPoint y: 446, distance: 7.4
click at [850, 449] on button "結帳" at bounding box center [841, 461] width 50 height 28
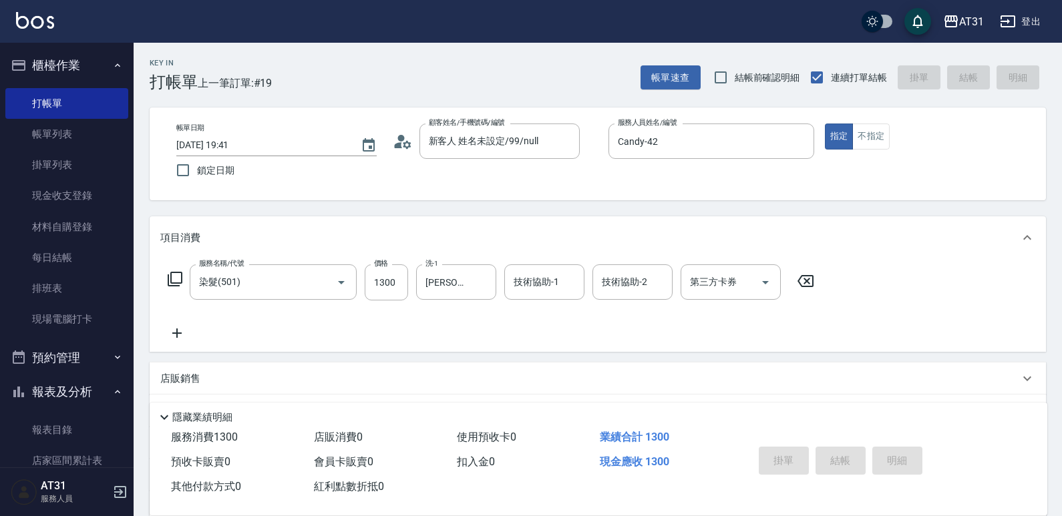
type input "[DATE] 19:42"
type input "0"
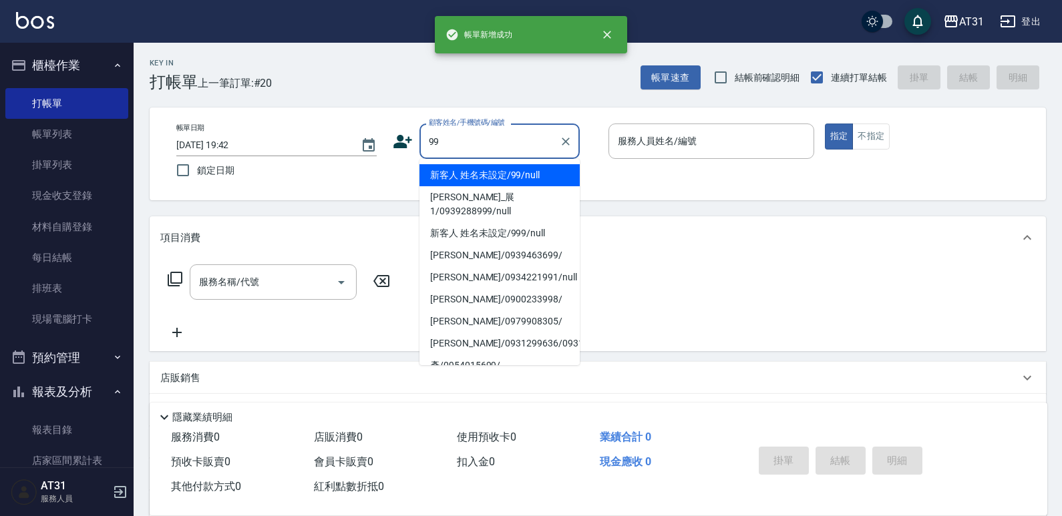
type input "新客人 姓名未設定/99/null"
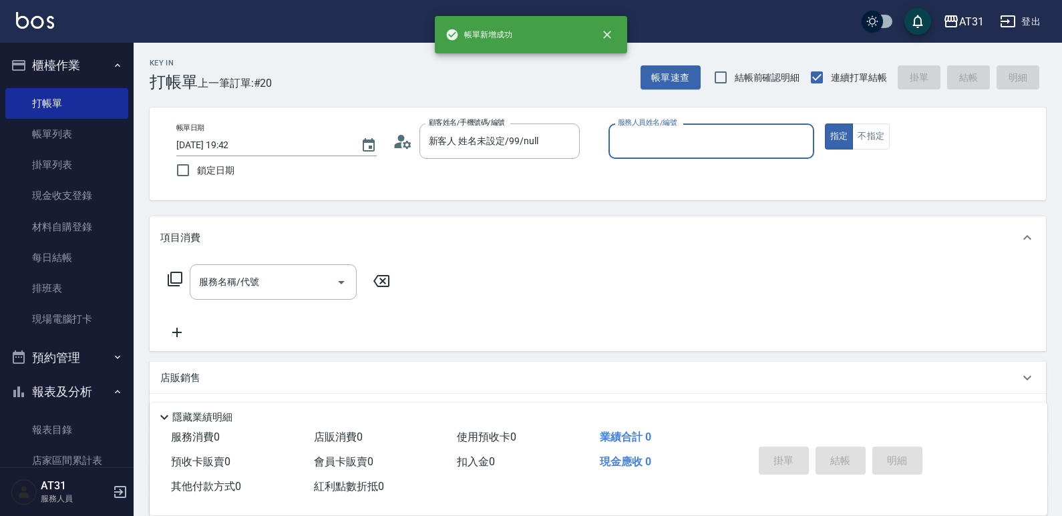
click at [825, 124] on button "指定" at bounding box center [839, 137] width 29 height 26
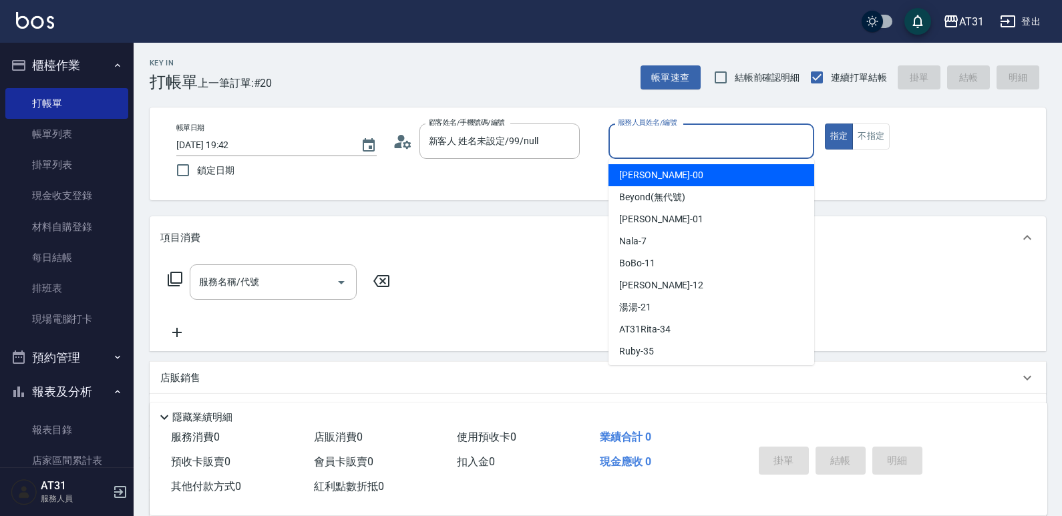
click at [645, 136] on input "服務人員姓名/編號" at bounding box center [712, 141] width 194 height 23
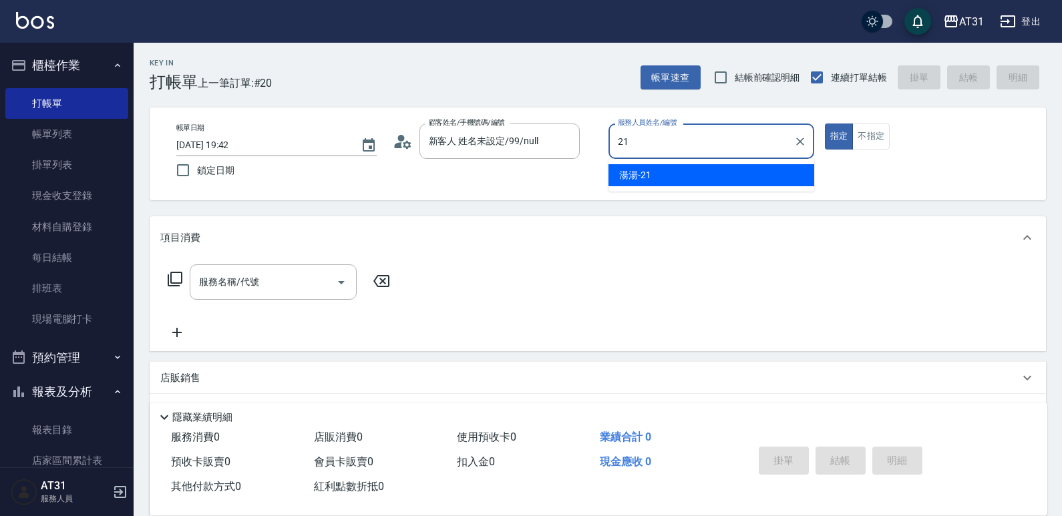
type input "湯湯-21"
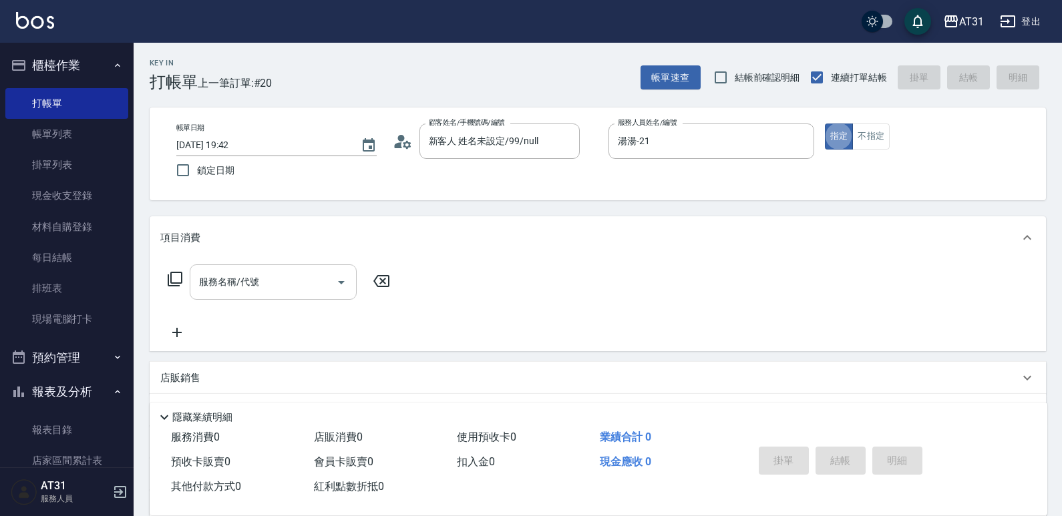
click at [327, 286] on input "服務名稱/代號" at bounding box center [263, 282] width 135 height 23
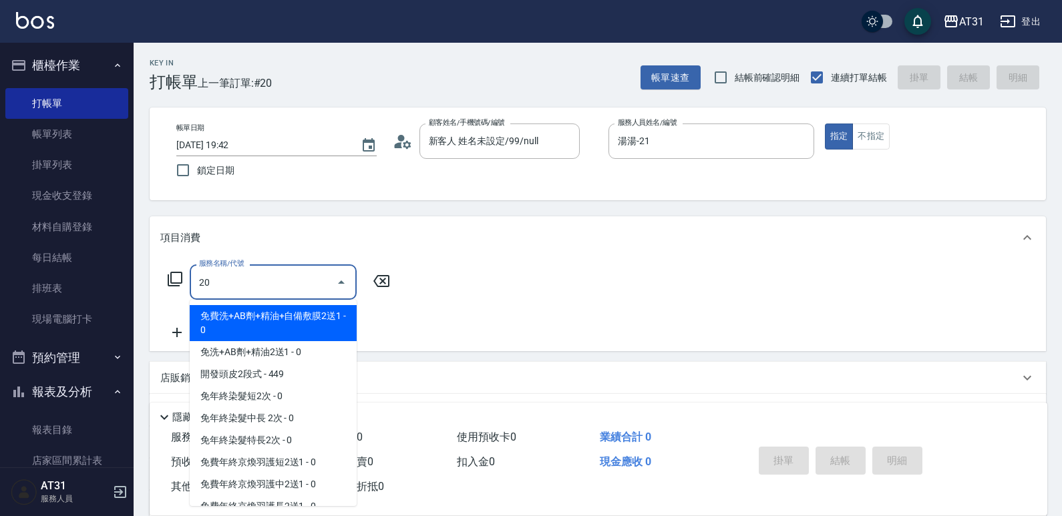
type input "201"
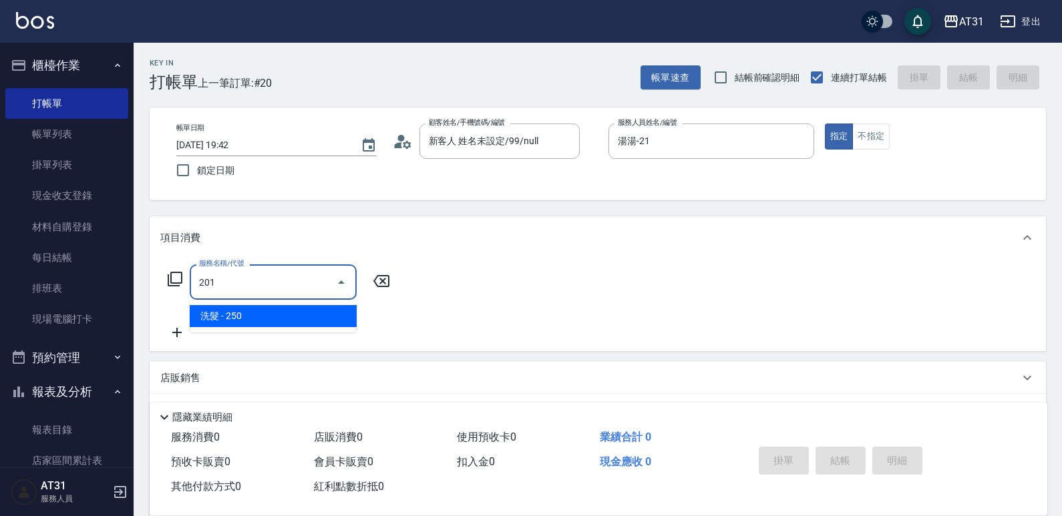
type input "20"
type input "洗髮(201)"
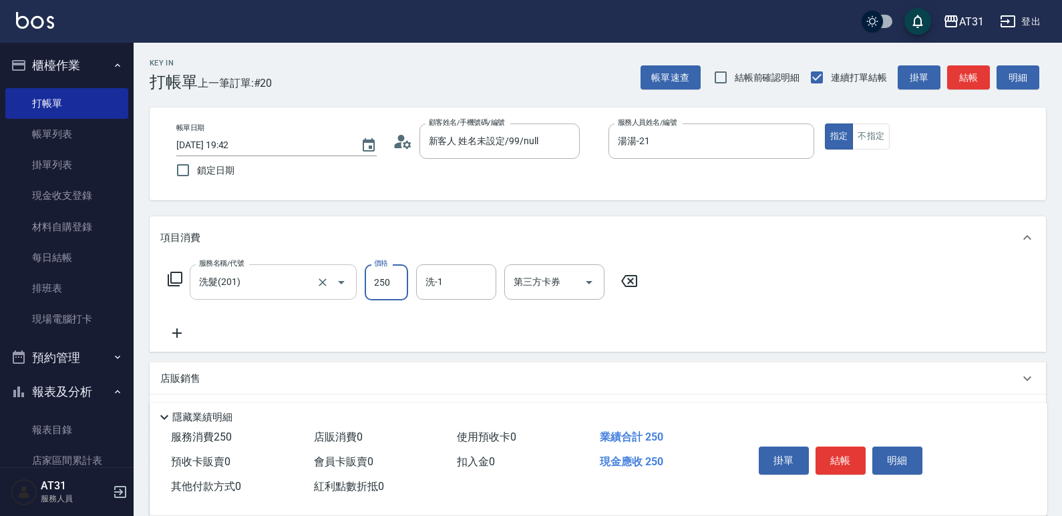
type input "0"
type input "60"
type input "600"
type input "[PERSON_NAME]-46"
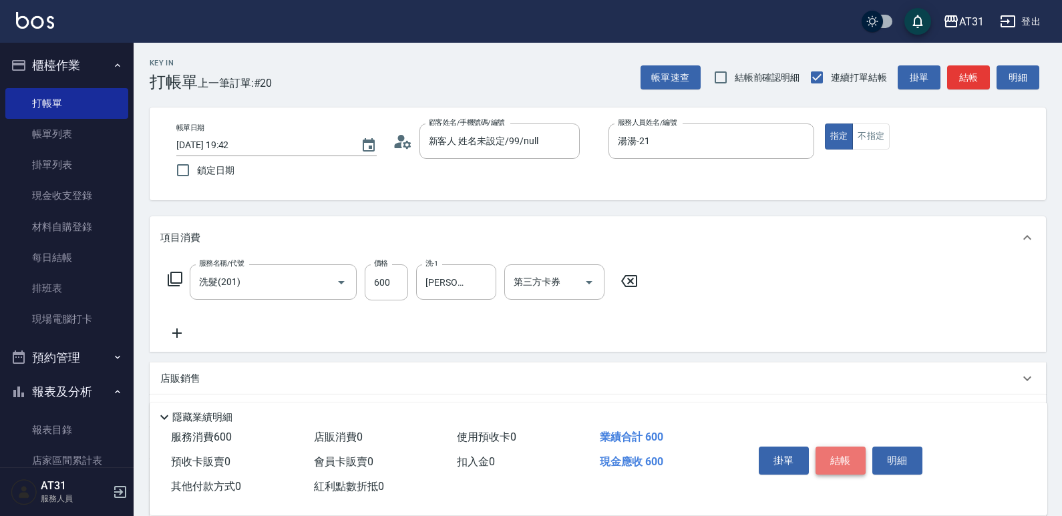
click at [850, 451] on button "結帳" at bounding box center [841, 461] width 50 height 28
type input "0"
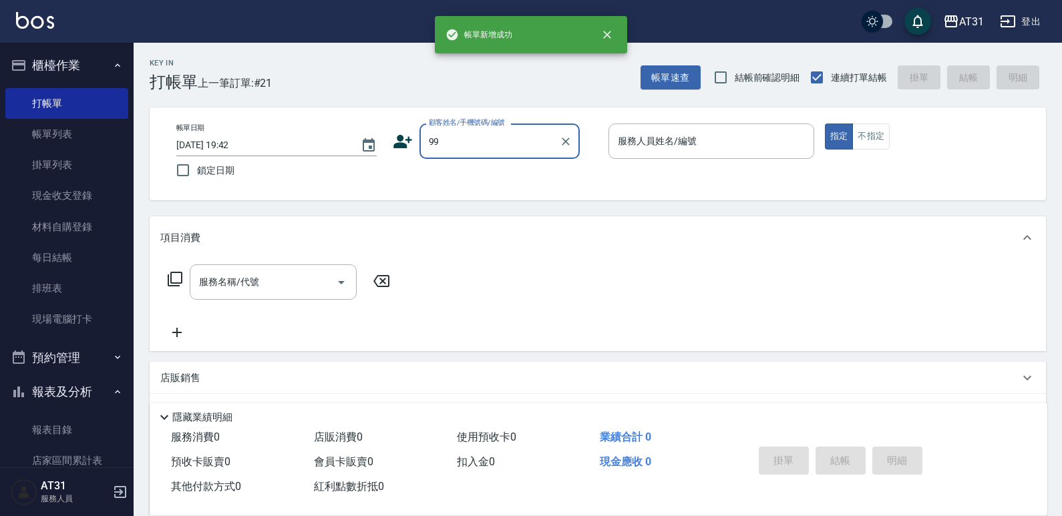
type input "新客人 姓名未設定/99/null"
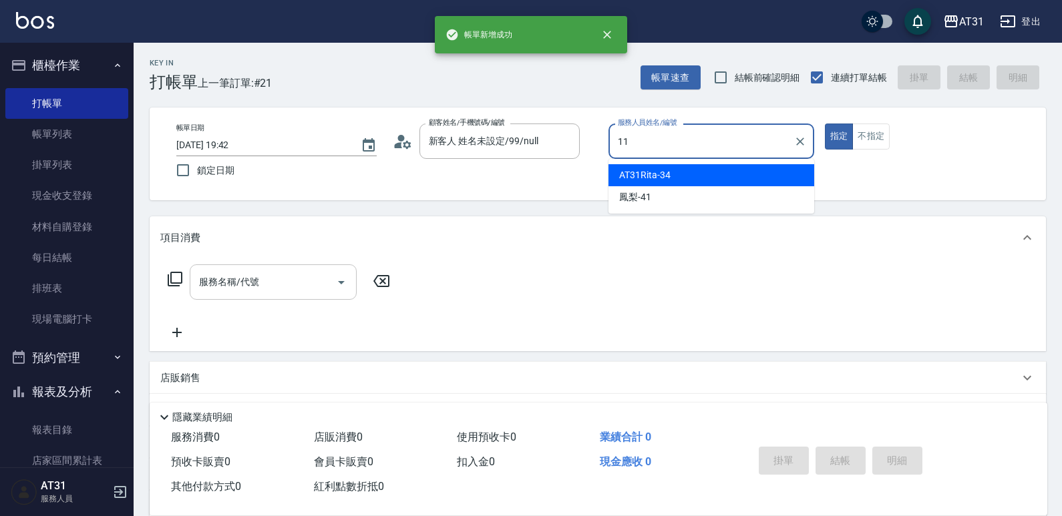
type input "BoBo-11"
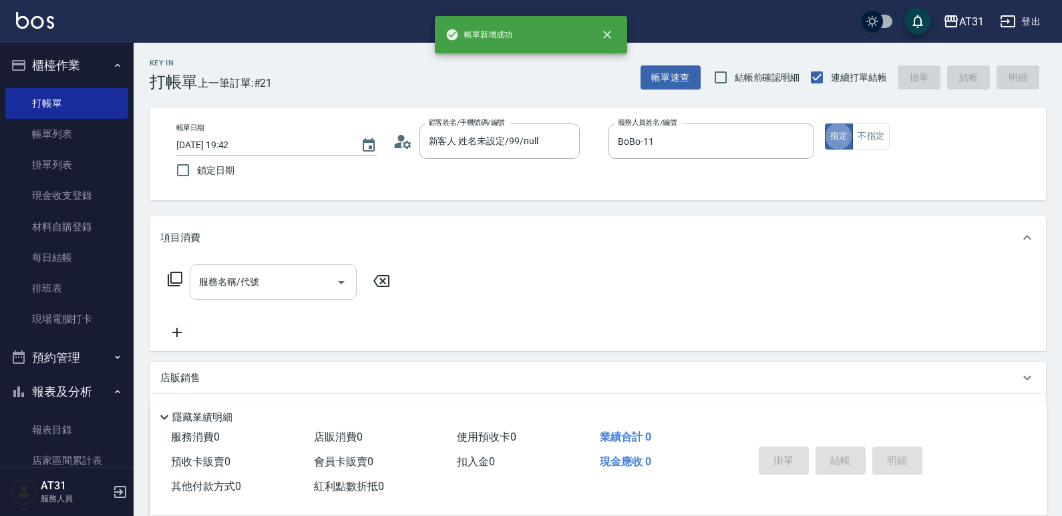
click at [277, 285] on input "服務名稱/代號" at bounding box center [263, 282] width 135 height 23
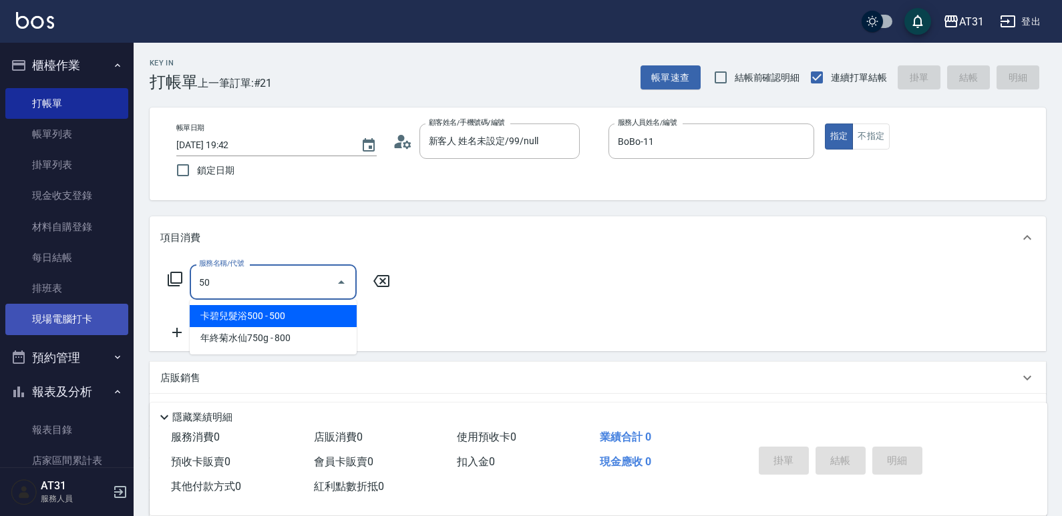
drag, startPoint x: 277, startPoint y: 285, endPoint x: 93, endPoint y: 309, distance: 185.9
click at [90, 309] on div "AT31 登出 櫃檯作業 打帳單 帳單列表 掛單列表 現金收支登錄 材料自購登錄 每日結帳 排班表 現場電腦打卡 預約管理 預約管理 單日預約紀錄 單週預約紀…" at bounding box center [531, 341] width 1062 height 683
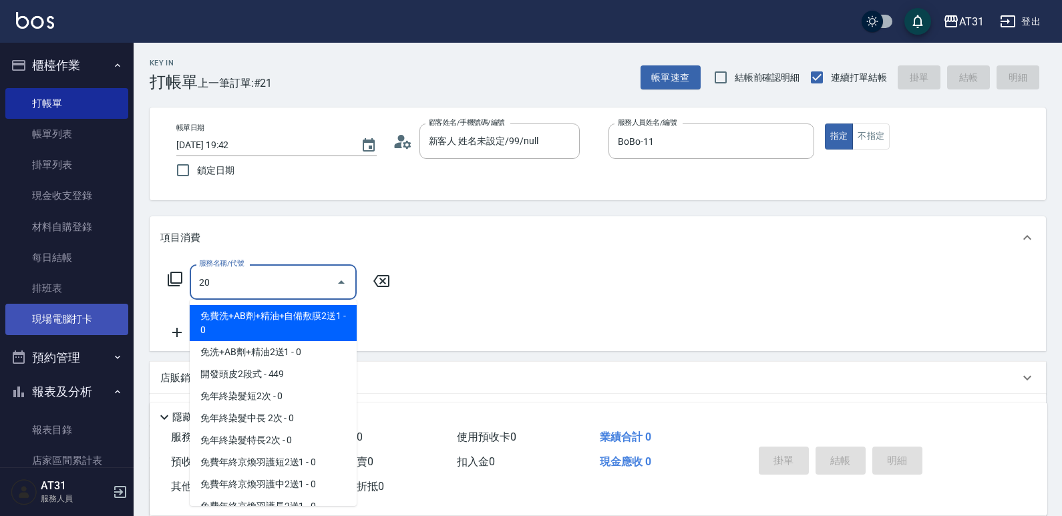
type input "201"
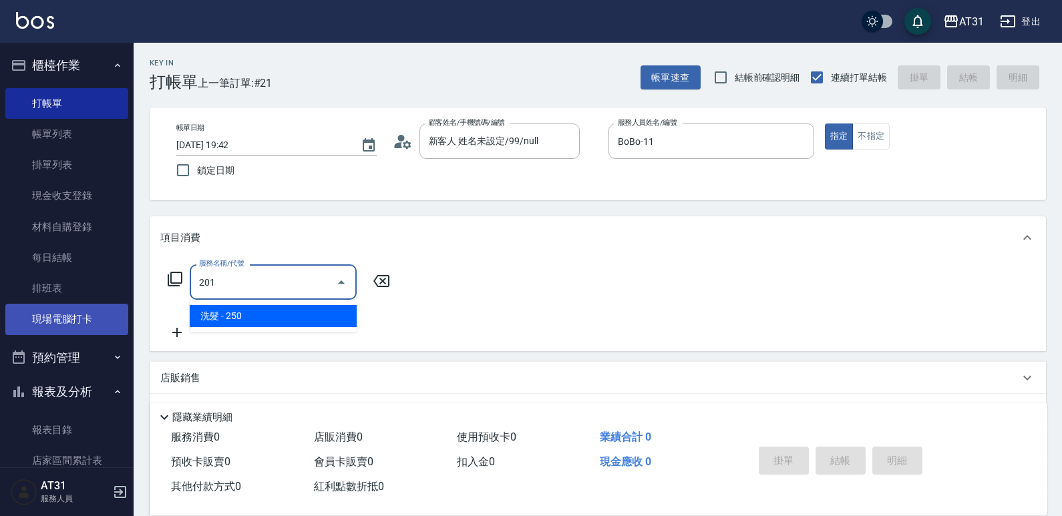
type input "20"
type input "洗髮(201)"
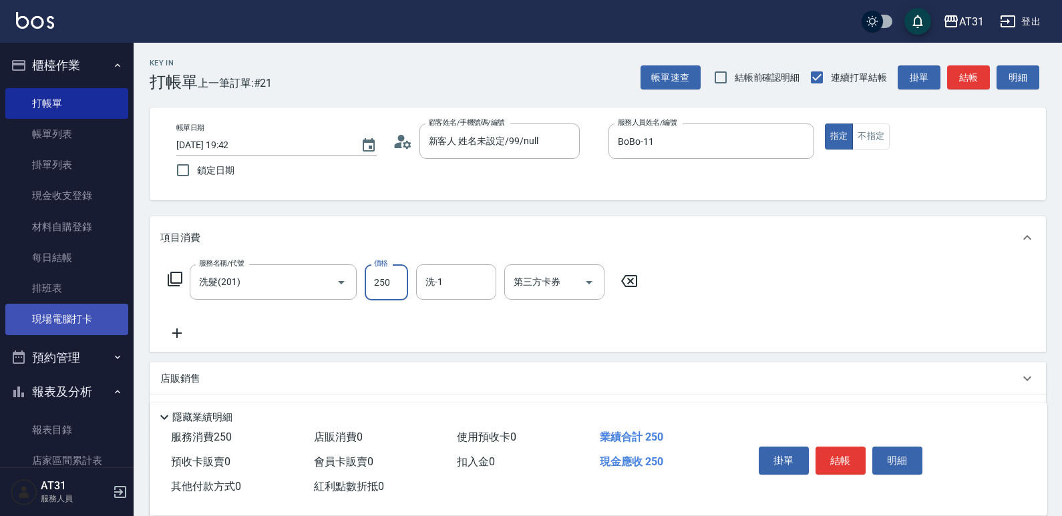
type input "0"
type input "50"
type input "500"
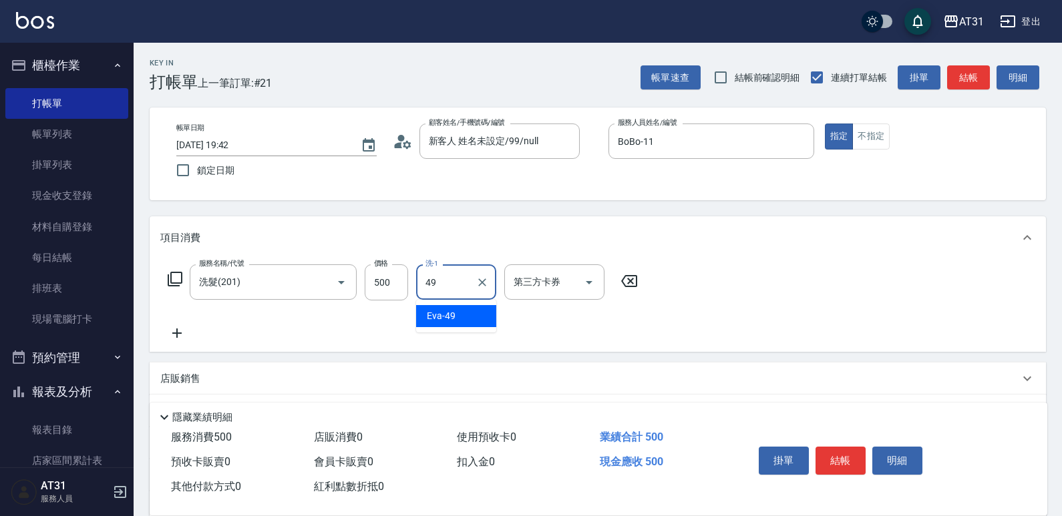
type input "[PERSON_NAME]-49"
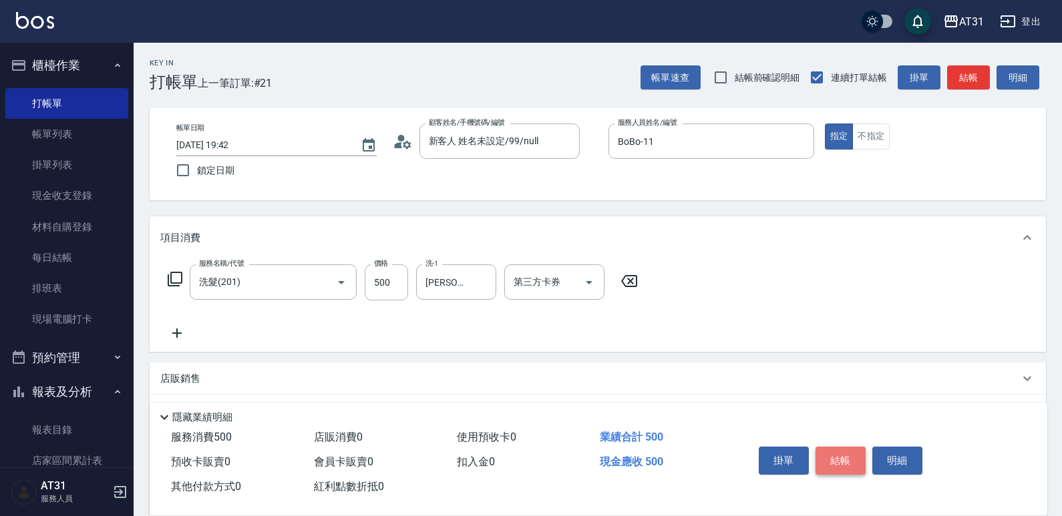
click at [849, 452] on button "結帳" at bounding box center [841, 461] width 50 height 28
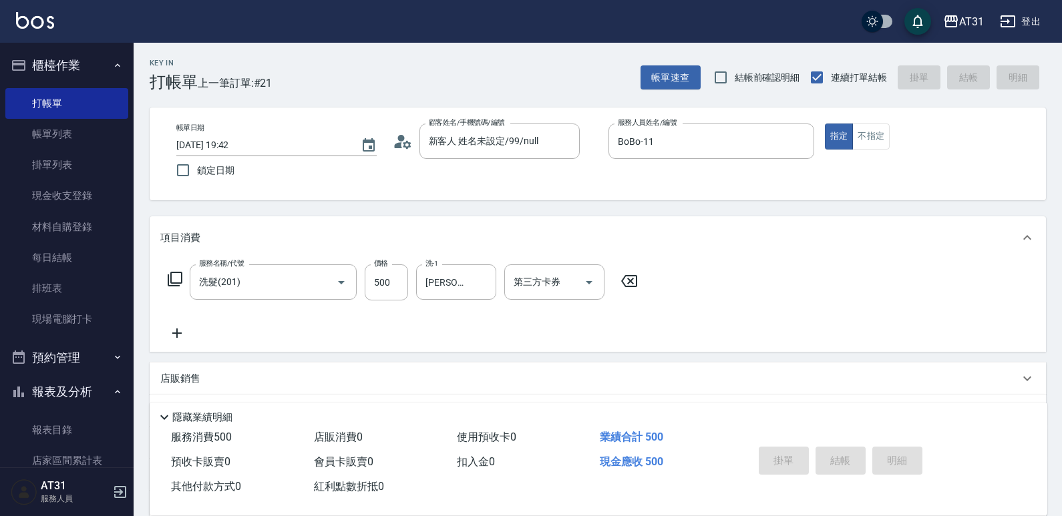
type input "0"
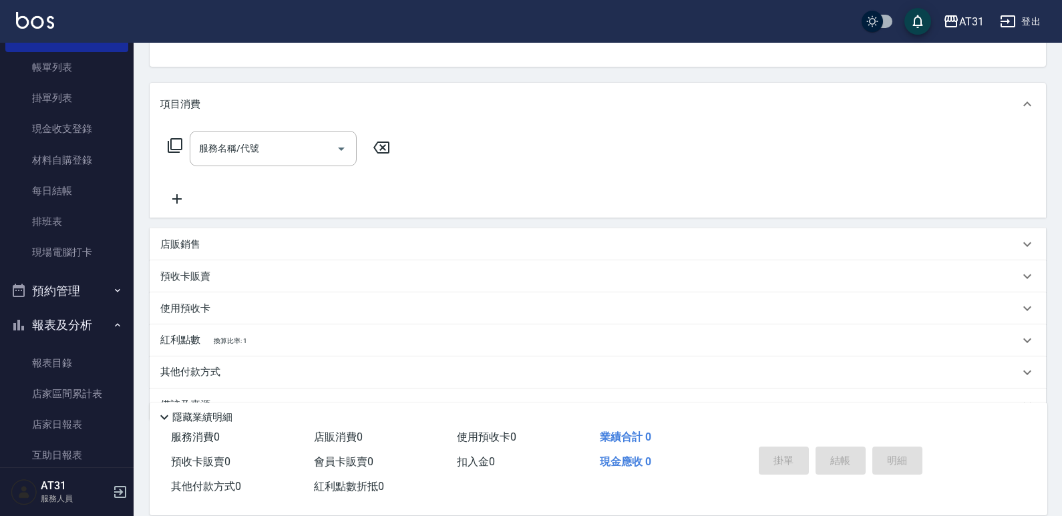
scroll to position [166, 0]
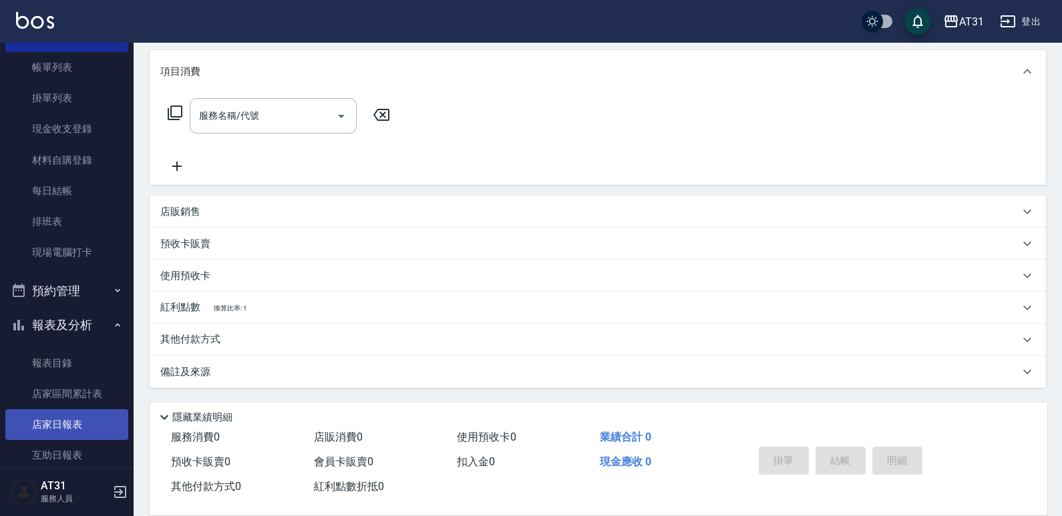
click at [98, 418] on link "店家日報表" at bounding box center [66, 425] width 123 height 31
